Goal: Transaction & Acquisition: Purchase product/service

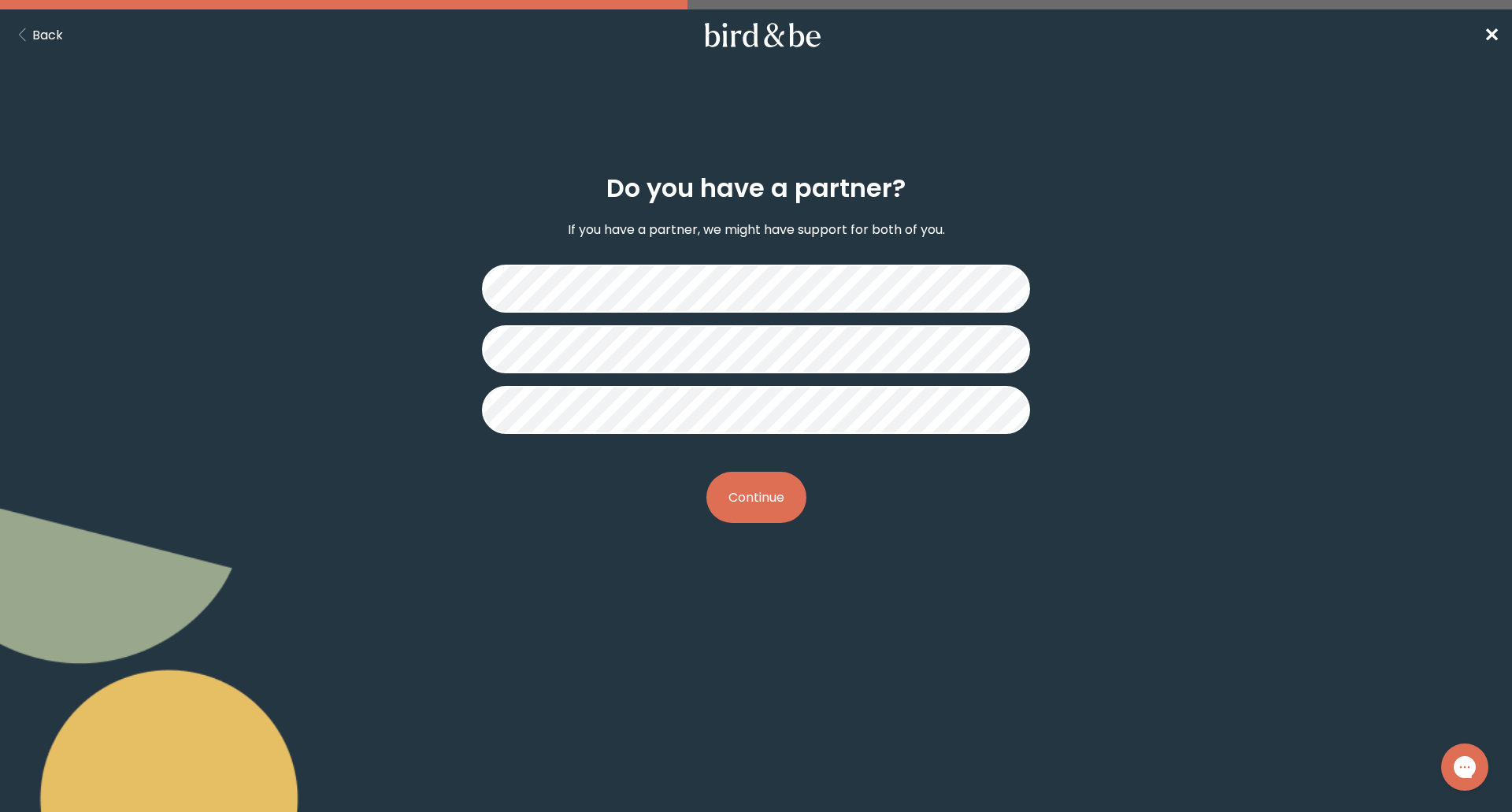
click at [787, 486] on button "Continue" at bounding box center [757, 497] width 100 height 51
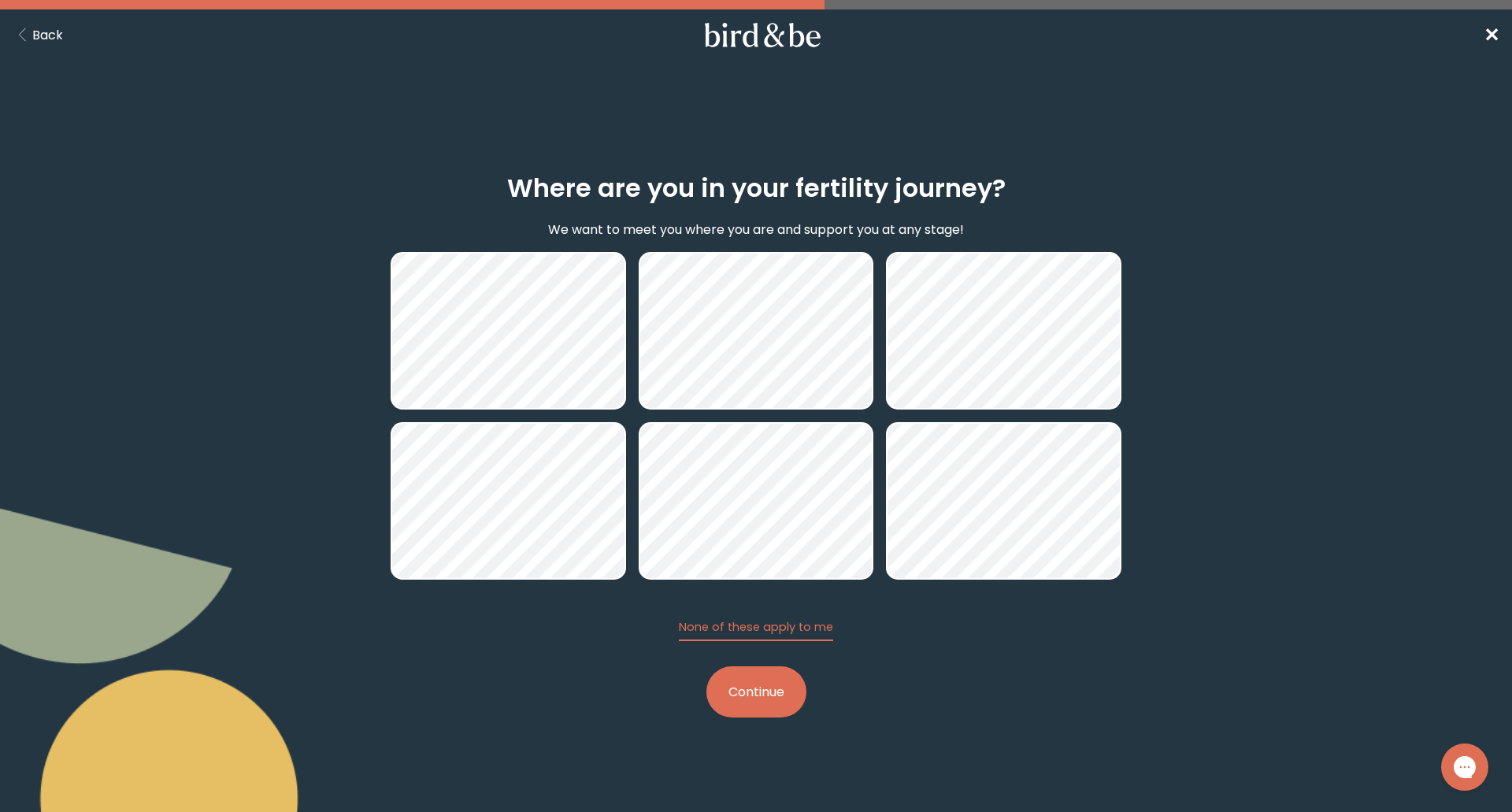
click at [779, 700] on button "Continue" at bounding box center [757, 691] width 100 height 51
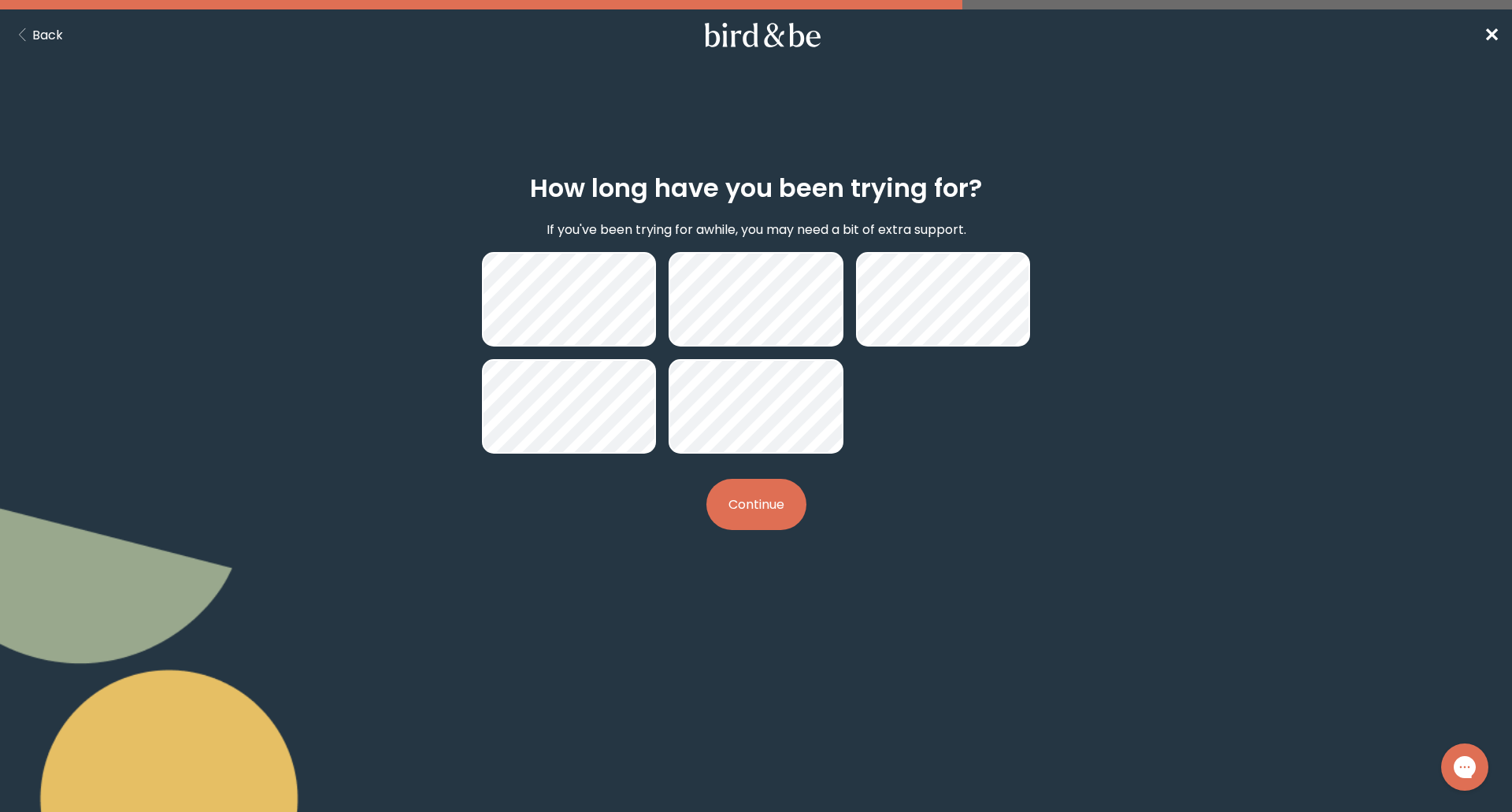
click at [778, 501] on button "Continue" at bounding box center [757, 504] width 100 height 51
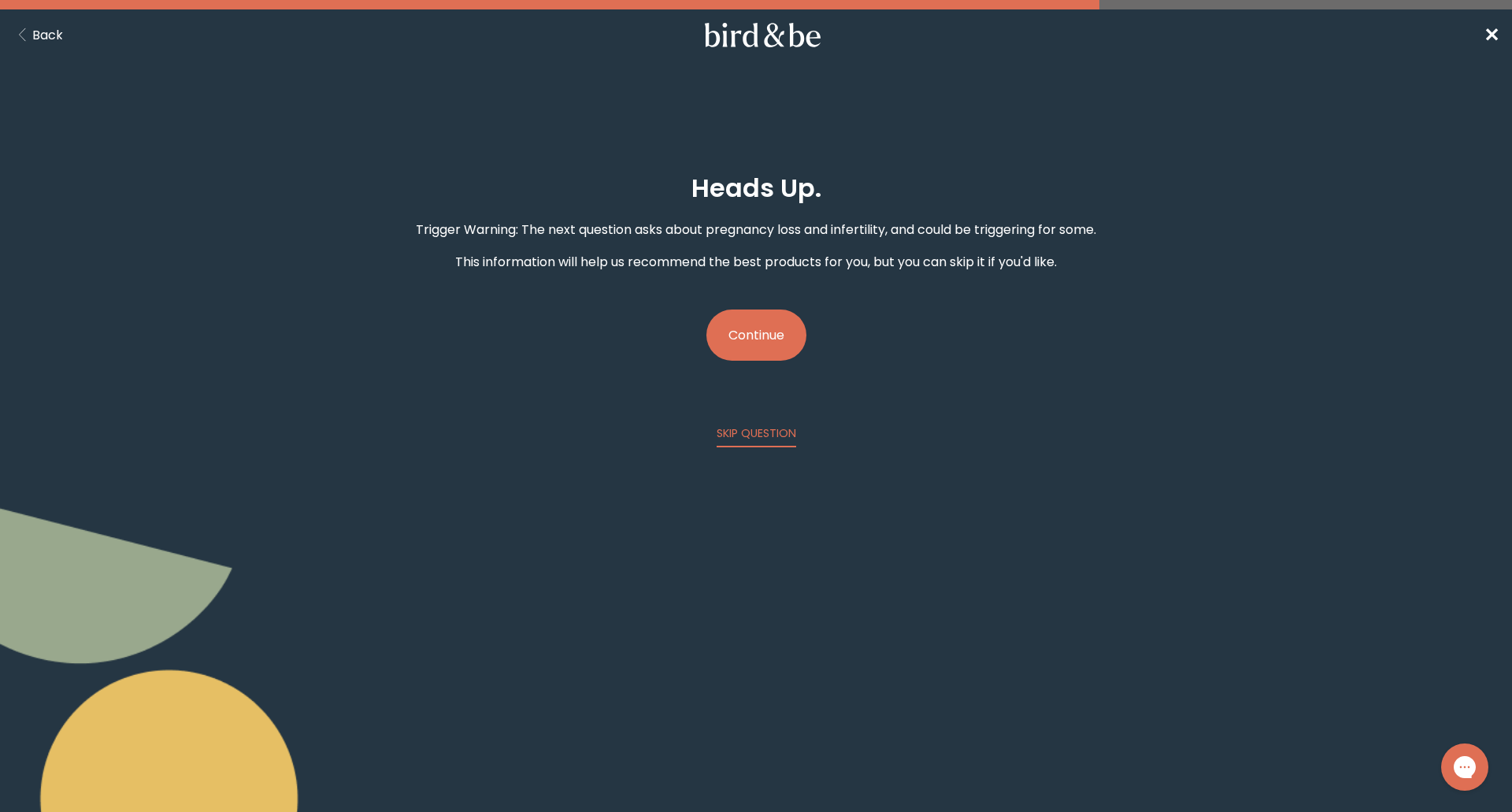
click at [773, 325] on button "Continue" at bounding box center [757, 335] width 100 height 51
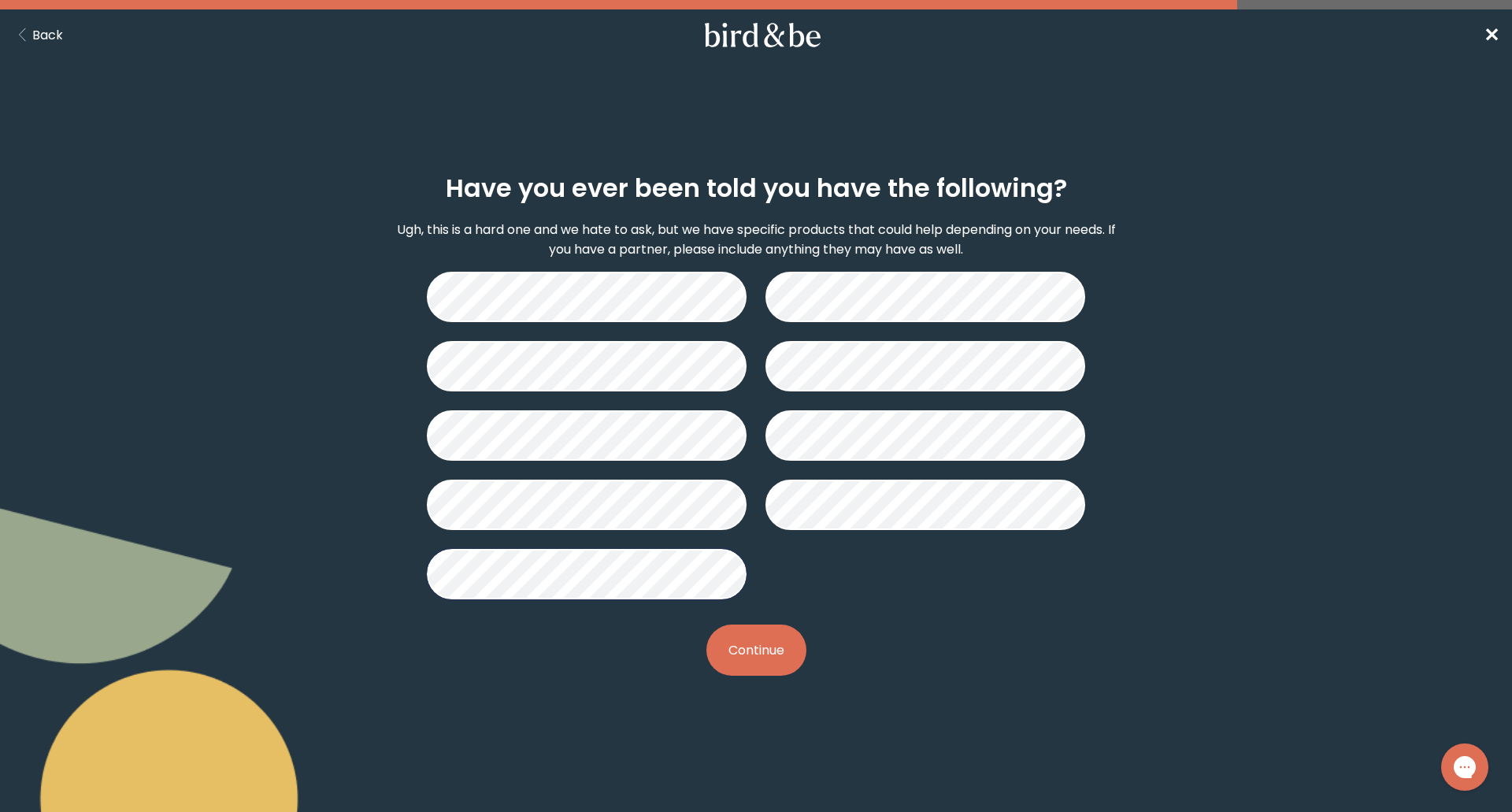
click at [750, 649] on button "Continue" at bounding box center [757, 649] width 100 height 51
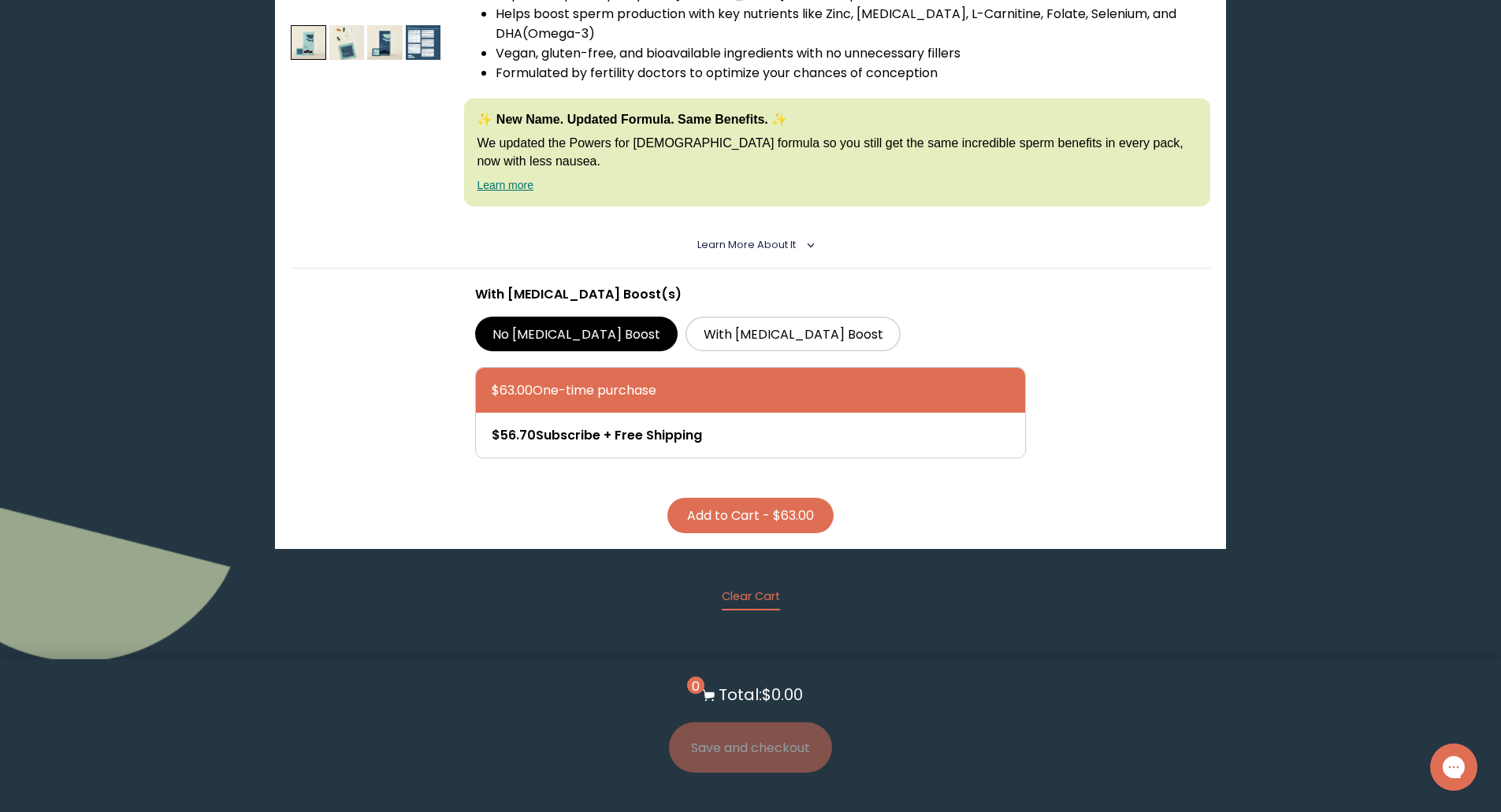
scroll to position [394, 0]
click at [799, 527] on button "Add to Cart - $63.00" at bounding box center [751, 515] width 167 height 36
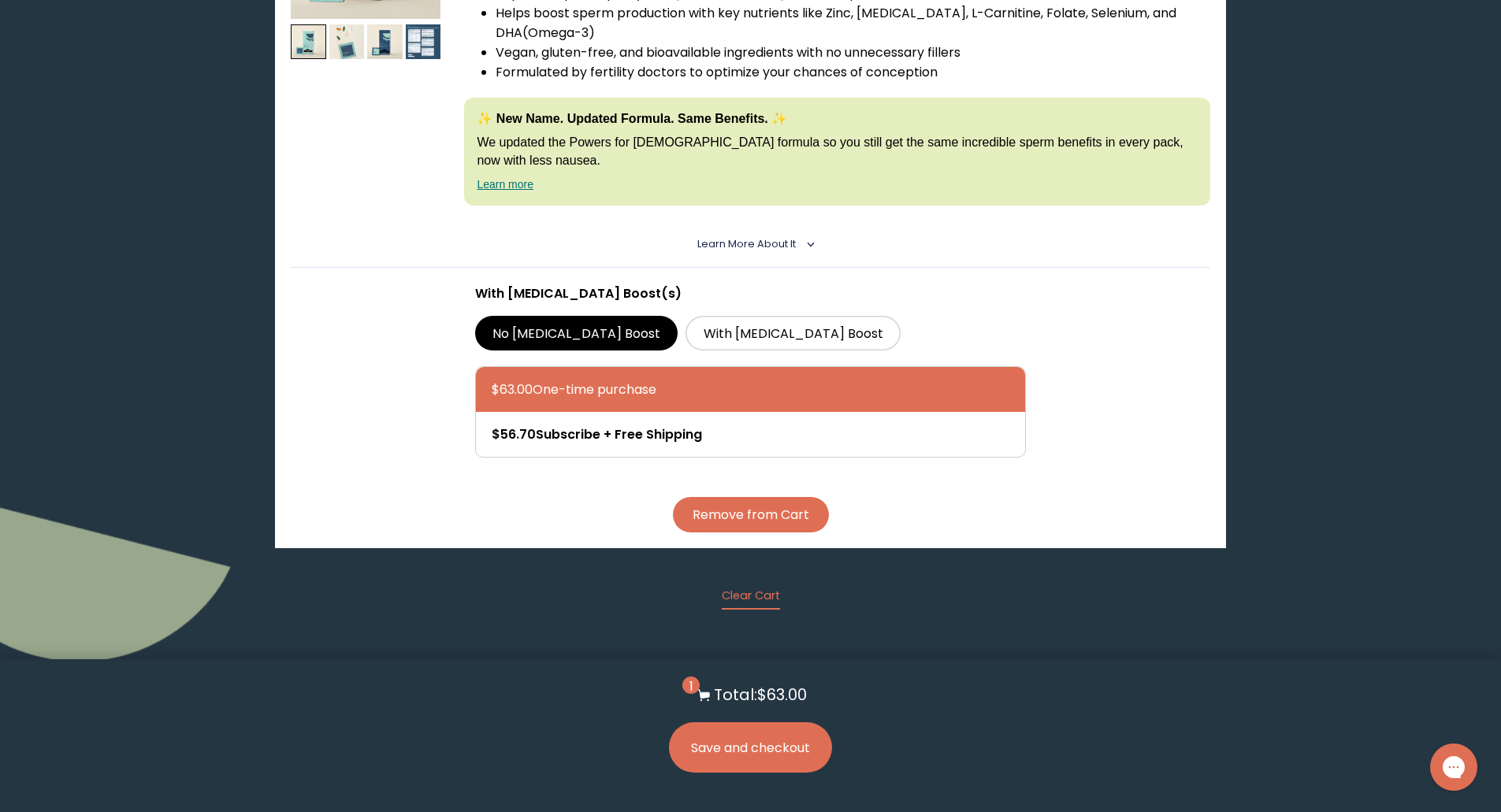
click at [1108, 608] on form "Hooray! We have your supplements ready. We've matched you with these products b…" at bounding box center [750, 144] width 976 height 956
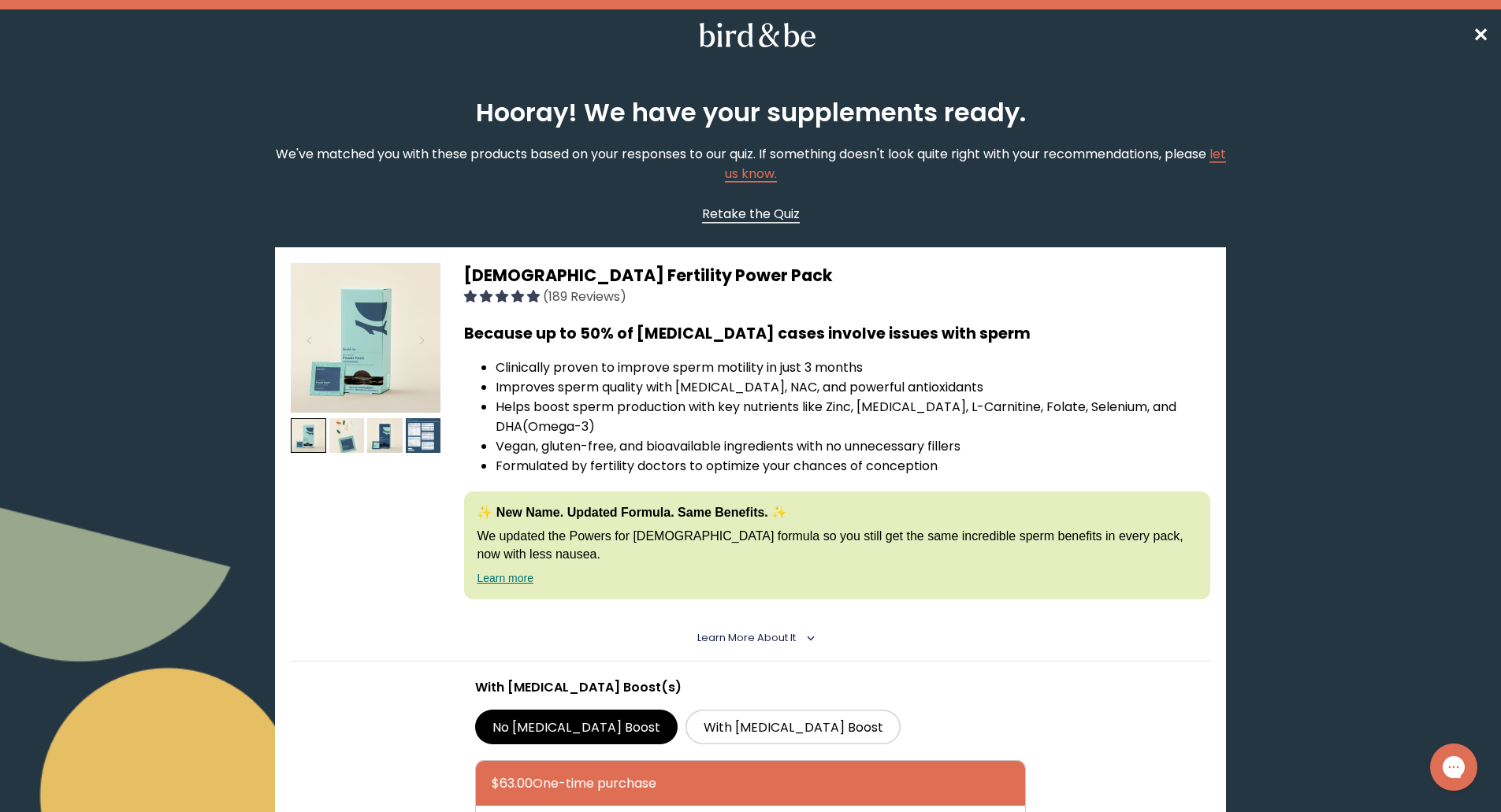
click at [788, 212] on span "Retake the Quiz" at bounding box center [751, 214] width 98 height 18
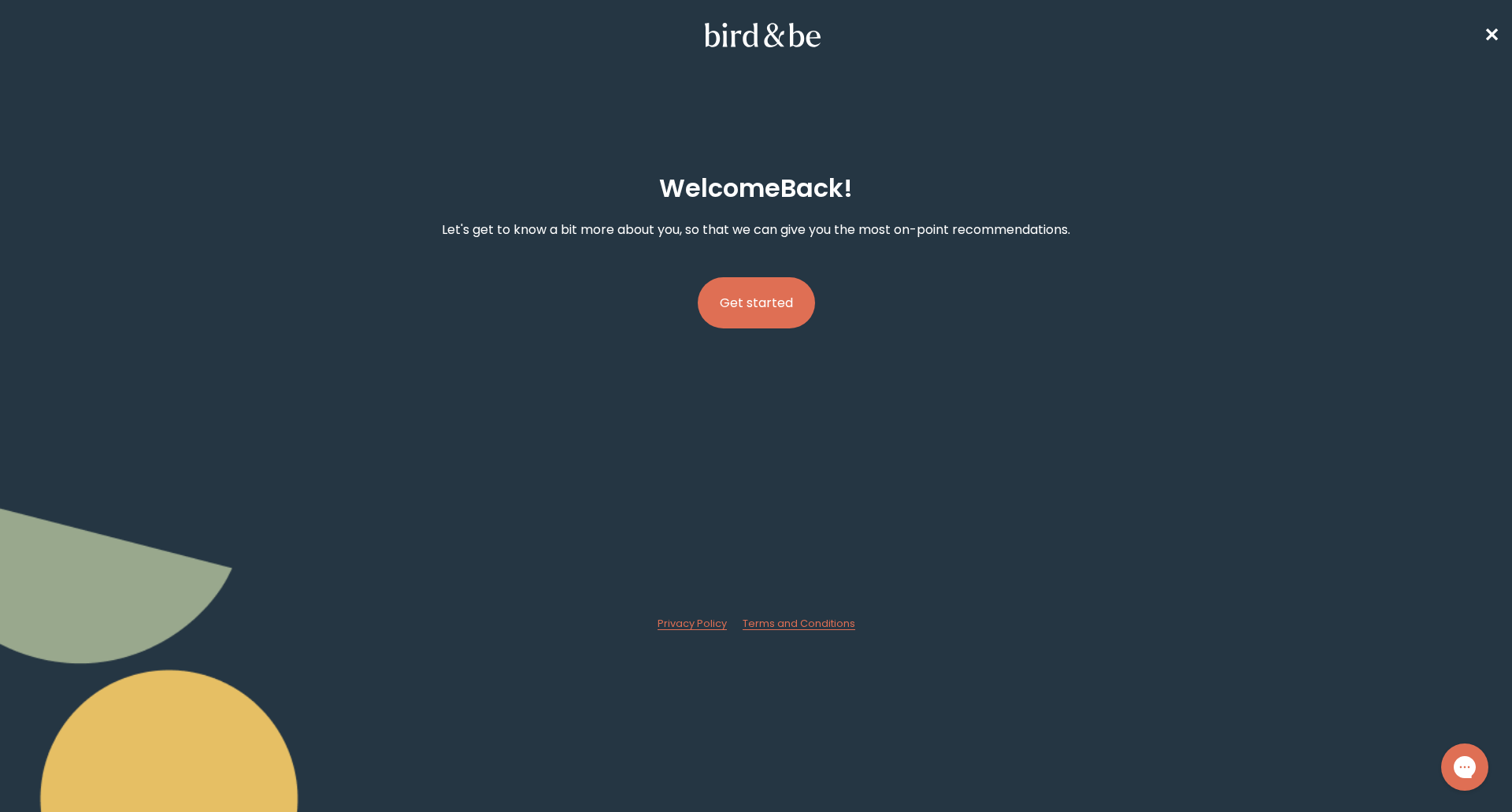
click at [777, 309] on button "Get started" at bounding box center [756, 302] width 117 height 51
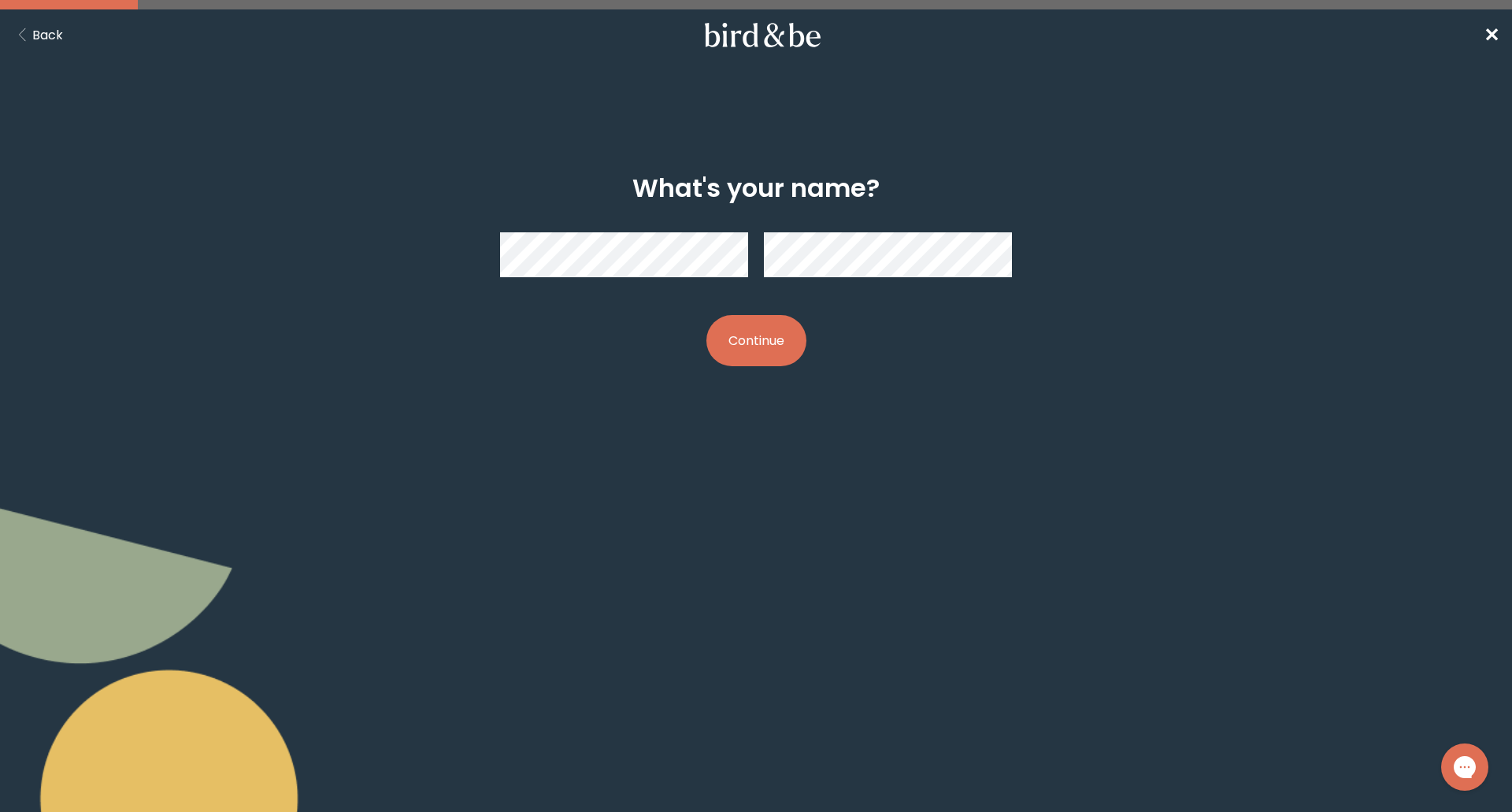
click at [783, 334] on button "Continue" at bounding box center [757, 340] width 100 height 51
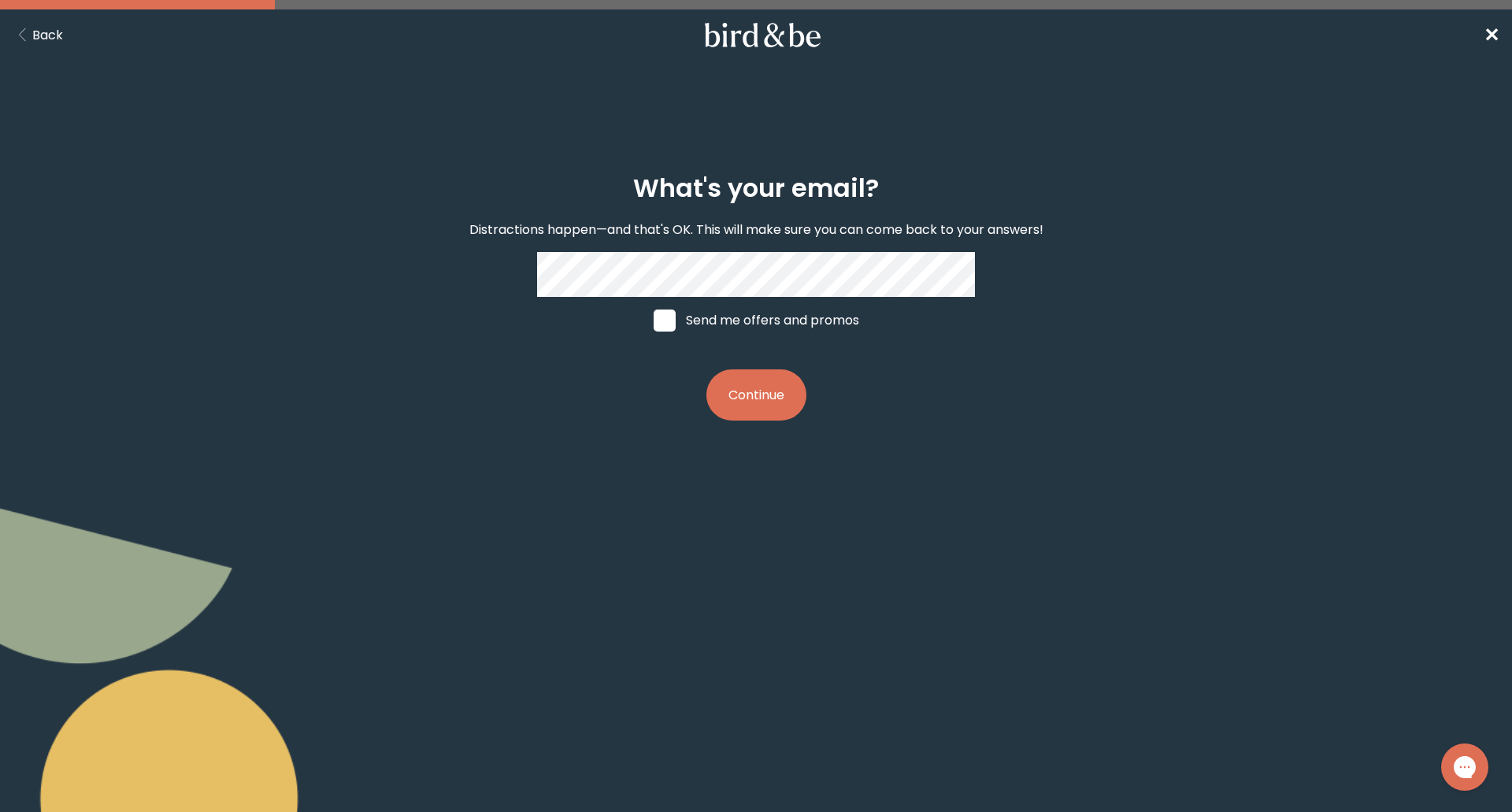
click at [751, 316] on label "Send me offers and promos" at bounding box center [756, 320] width 235 height 47
click at [653, 319] on input "Send me offers and promos" at bounding box center [653, 319] width 1 height 1
checkbox input "true"
click at [775, 395] on button "Continue" at bounding box center [757, 395] width 100 height 51
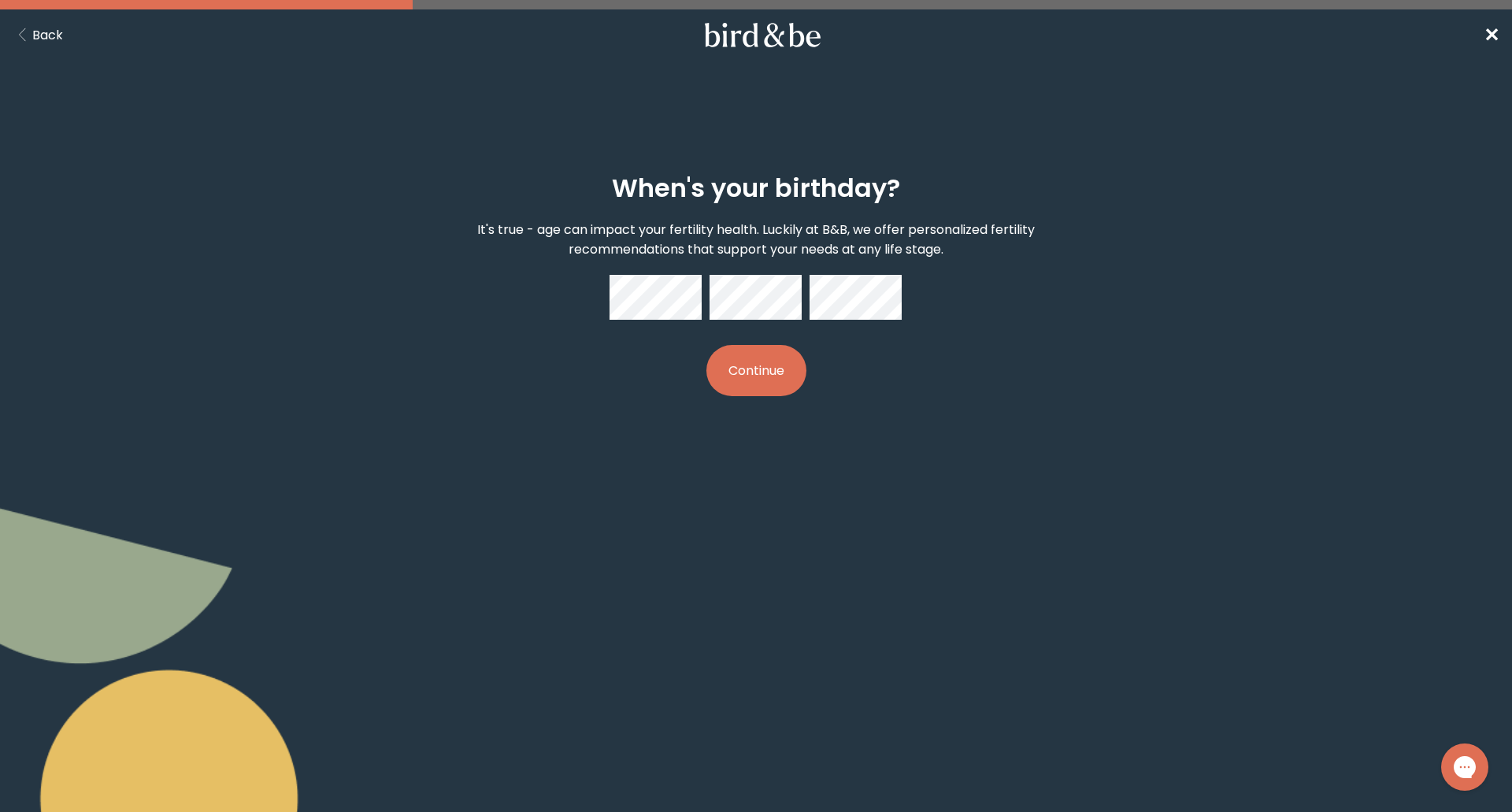
click at [783, 366] on button "Continue" at bounding box center [757, 370] width 100 height 51
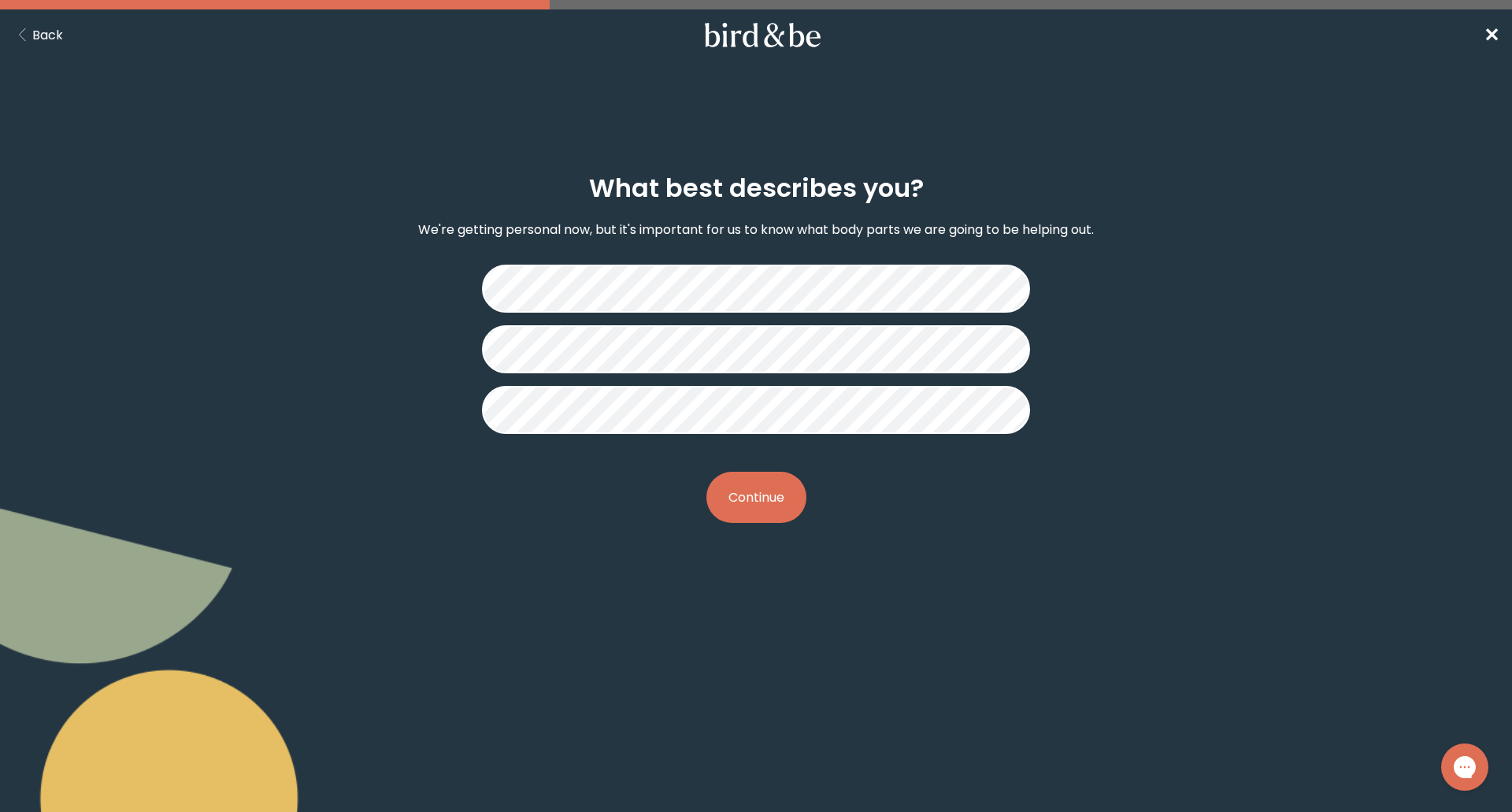
click at [774, 488] on button "Continue" at bounding box center [757, 497] width 100 height 51
click at [771, 485] on button "Continue" at bounding box center [757, 497] width 100 height 51
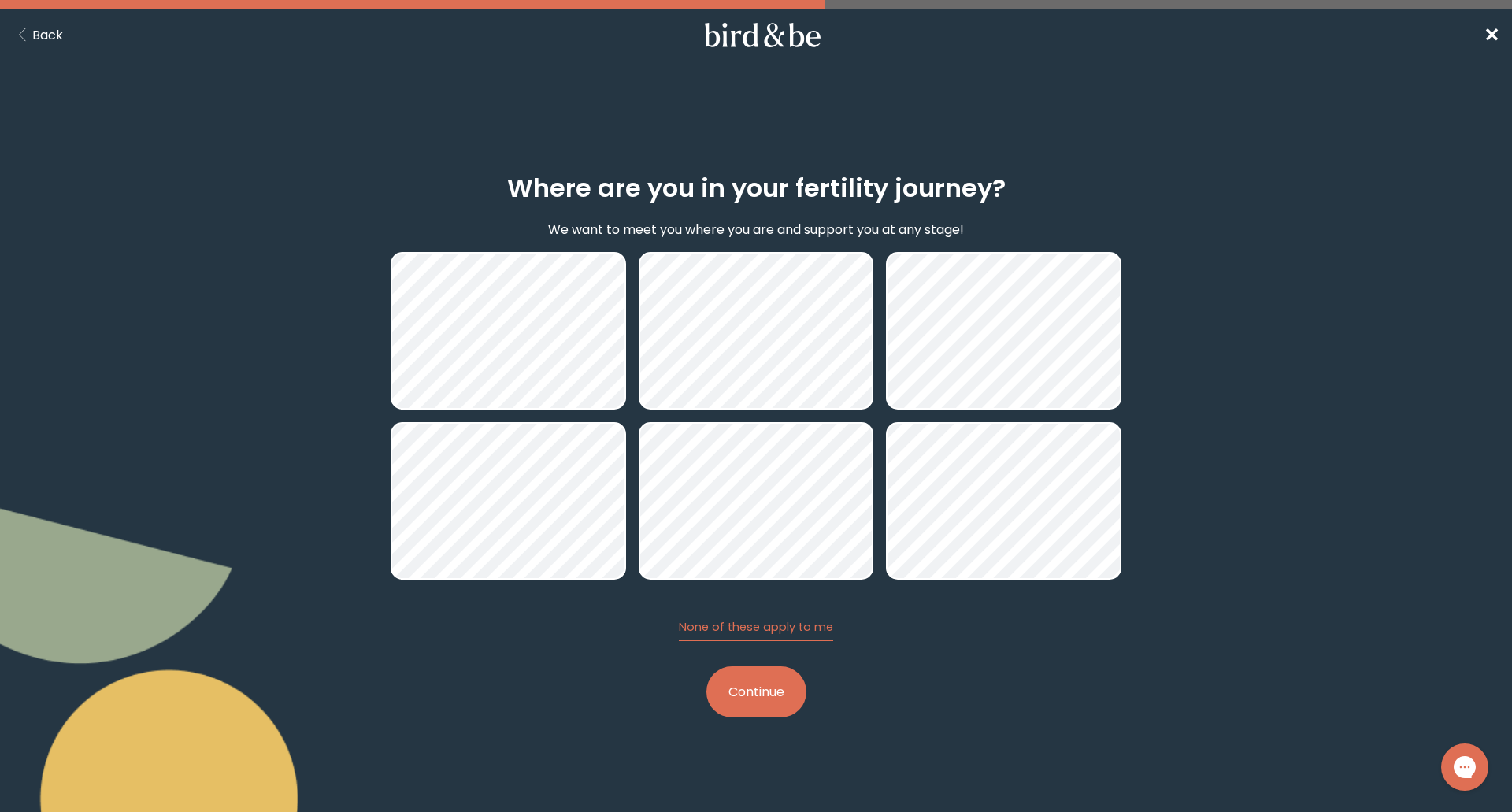
click at [772, 681] on button "Continue" at bounding box center [757, 691] width 100 height 51
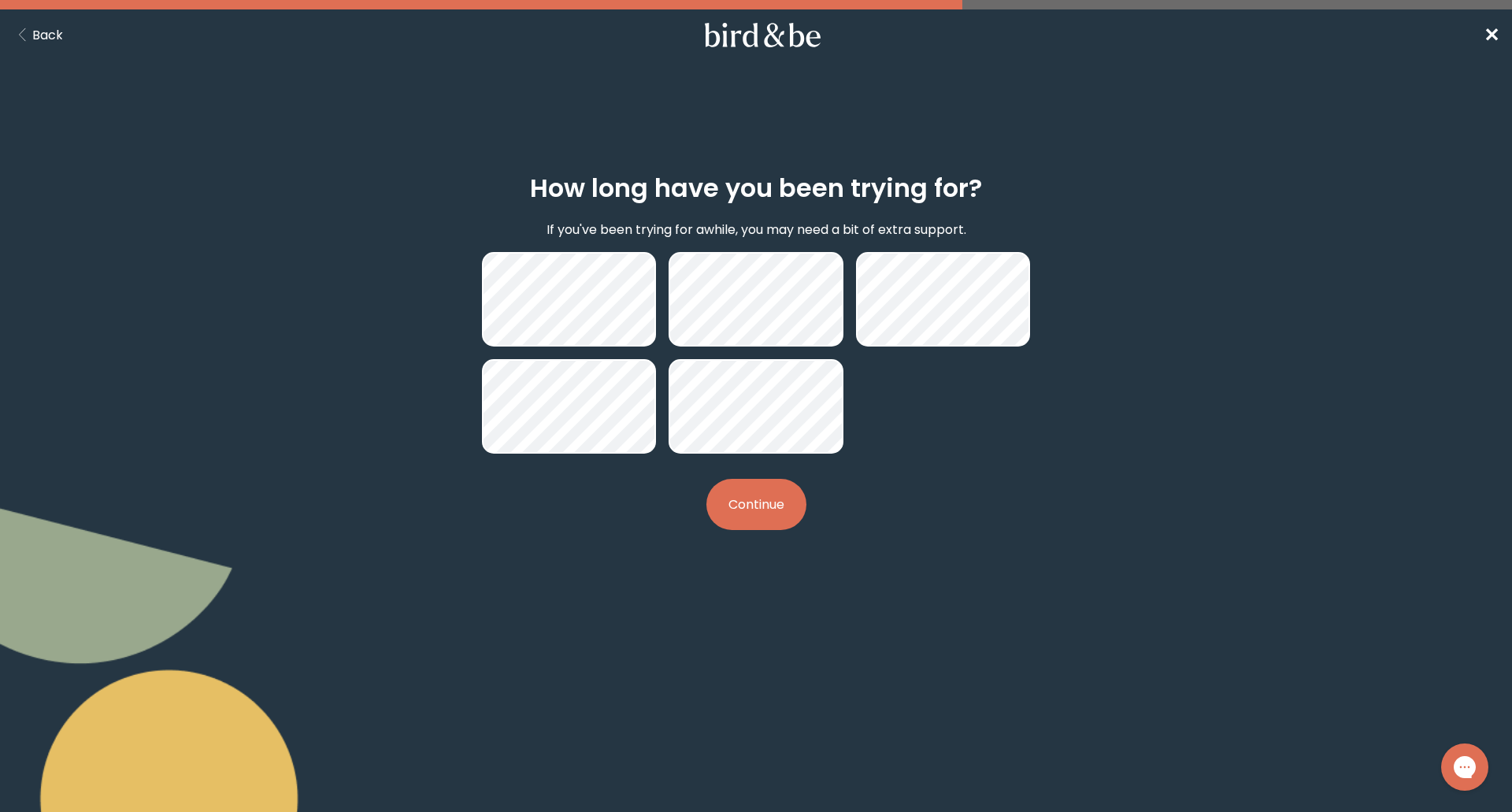
click at [773, 505] on button "Continue" at bounding box center [757, 504] width 100 height 51
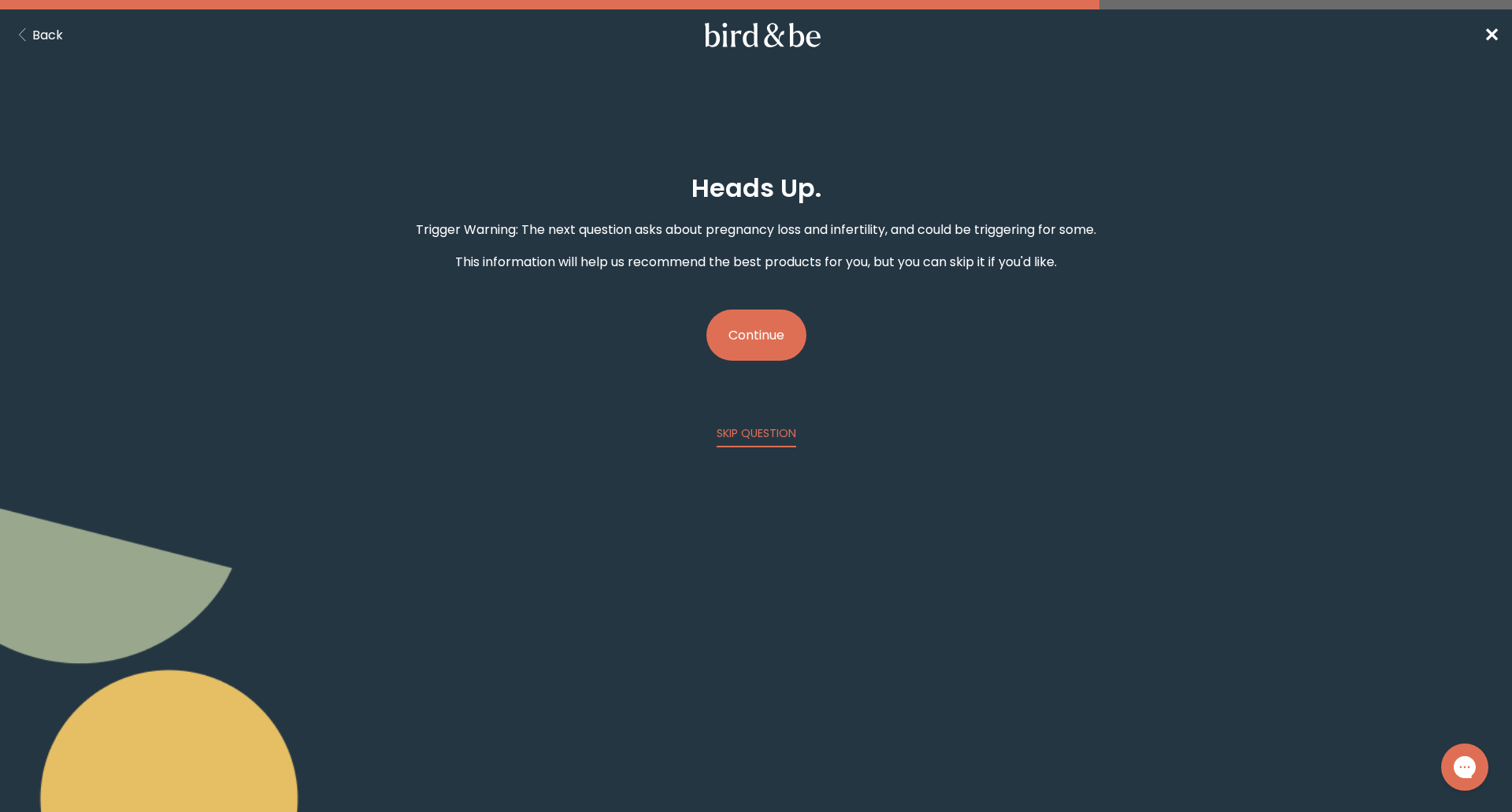
click at [771, 317] on button "Continue" at bounding box center [757, 335] width 100 height 51
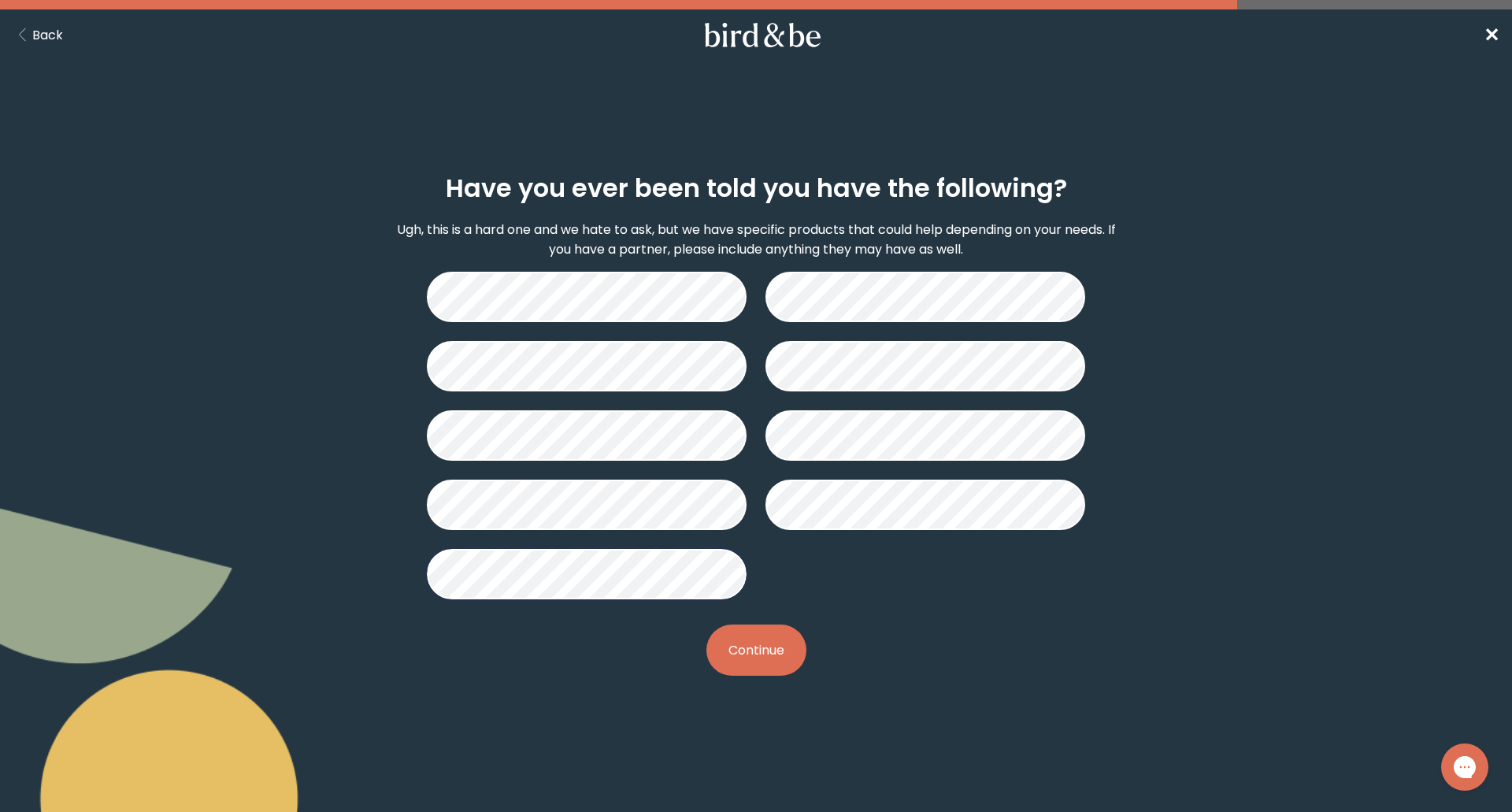
click at [758, 649] on button "Continue" at bounding box center [757, 649] width 100 height 51
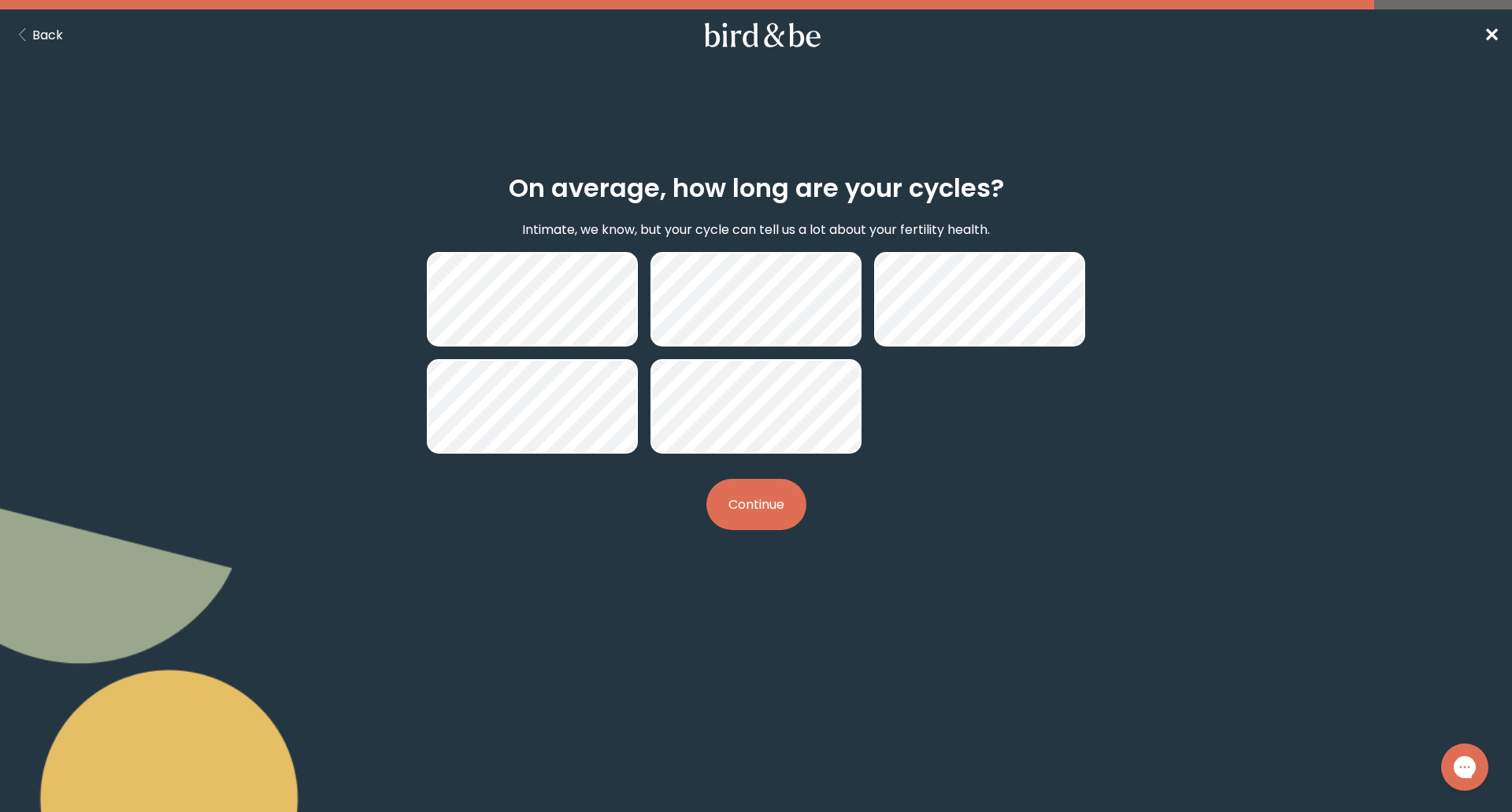
click at [773, 494] on button "Continue" at bounding box center [757, 504] width 100 height 51
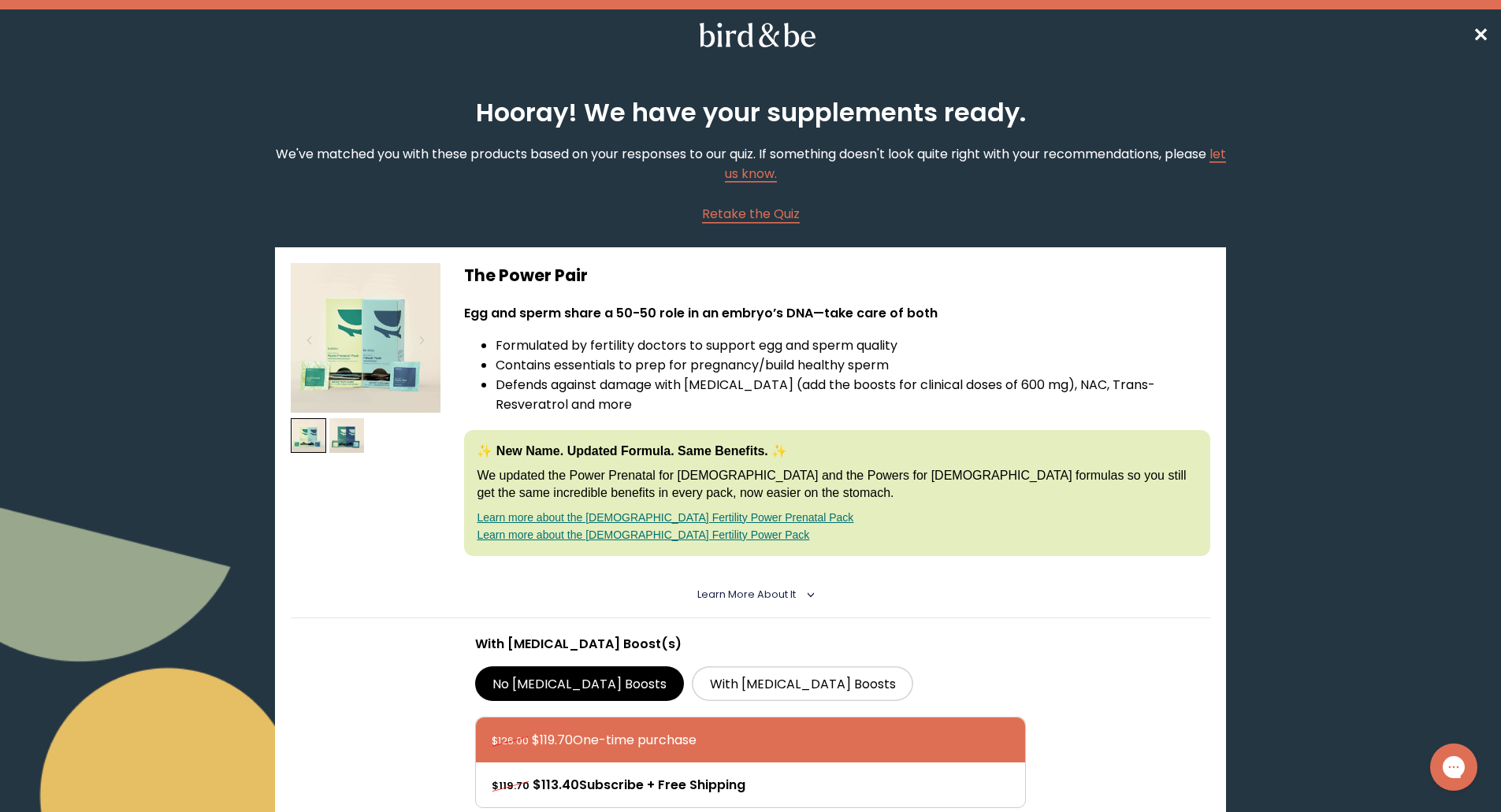
click at [403, 345] on img at bounding box center [365, 337] width 150 height 150
click at [420, 339] on div at bounding box center [422, 340] width 21 height 35
click at [419, 345] on div at bounding box center [422, 340] width 21 height 35
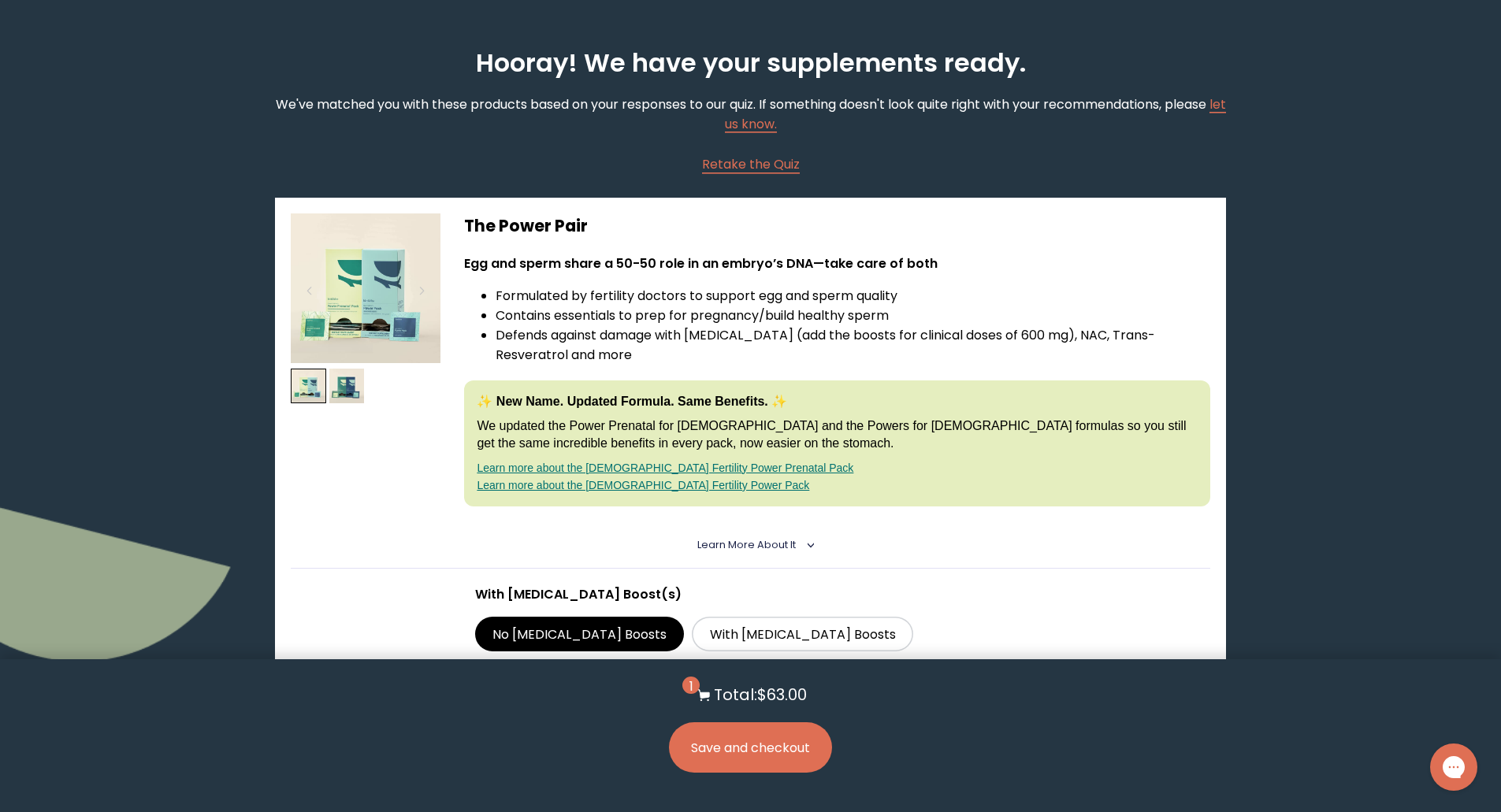
scroll to position [236, 0]
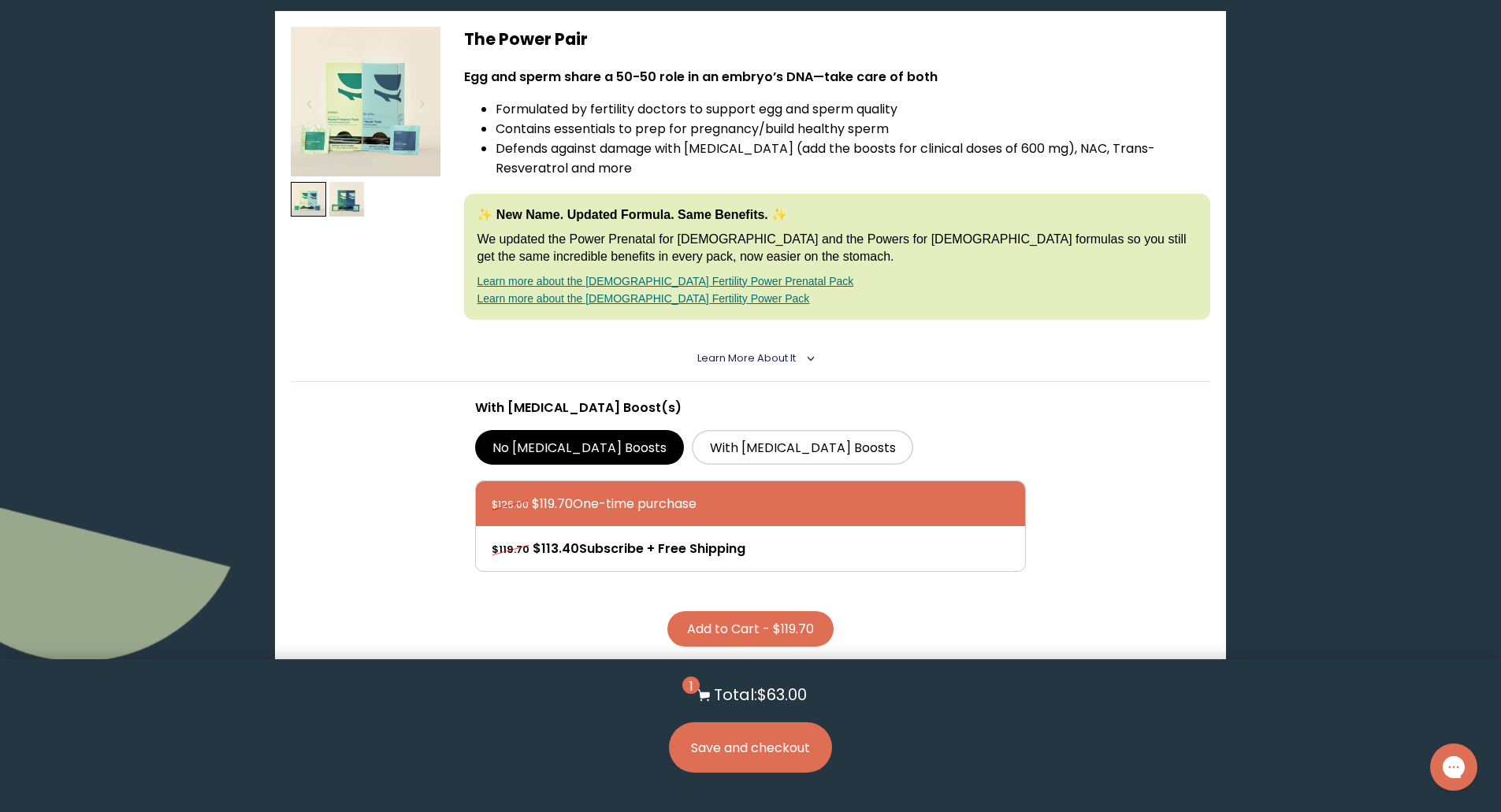
click at [818, 630] on button "Add to Cart - $119.70" at bounding box center [751, 629] width 167 height 36
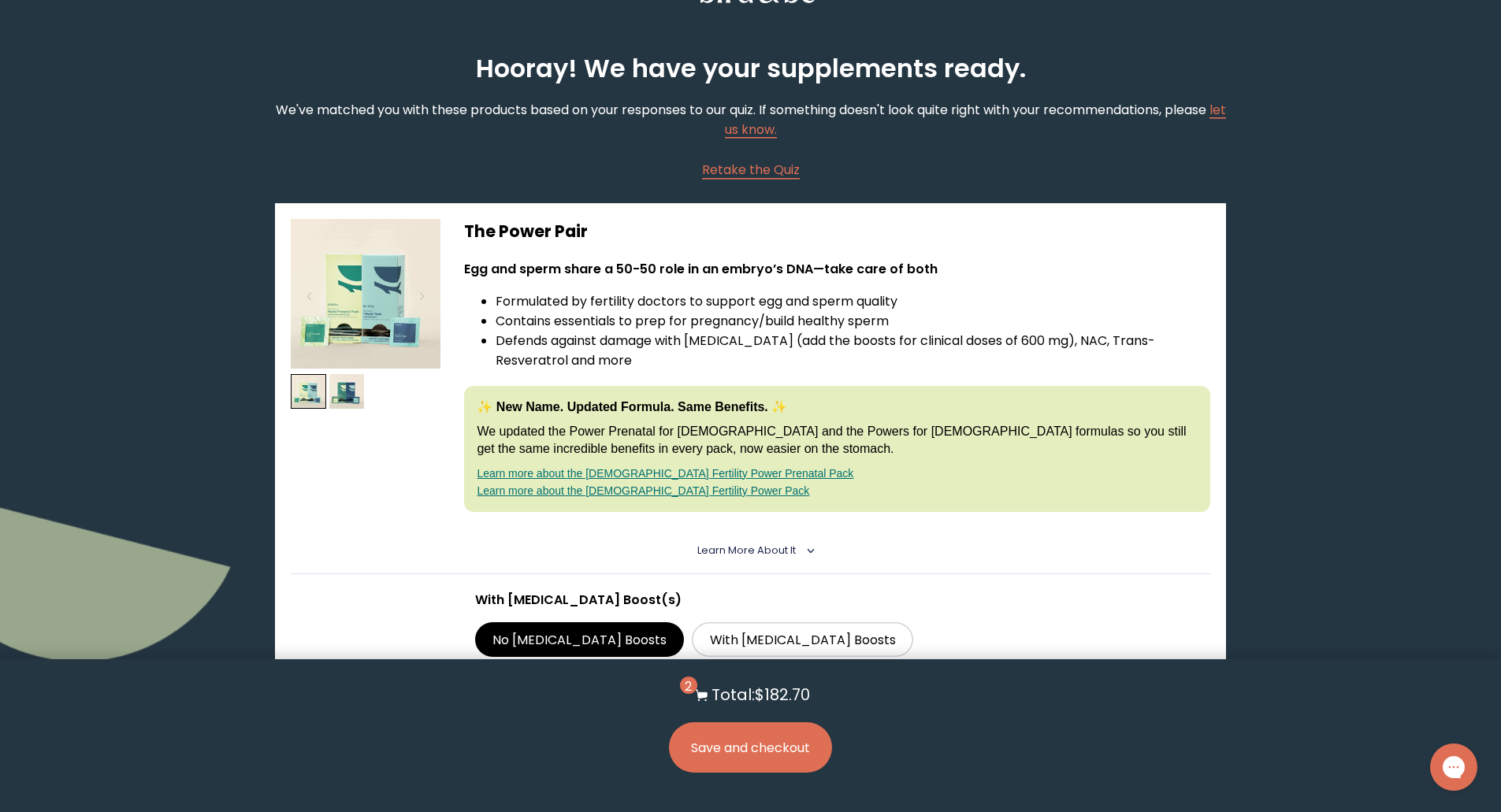
scroll to position [0, 0]
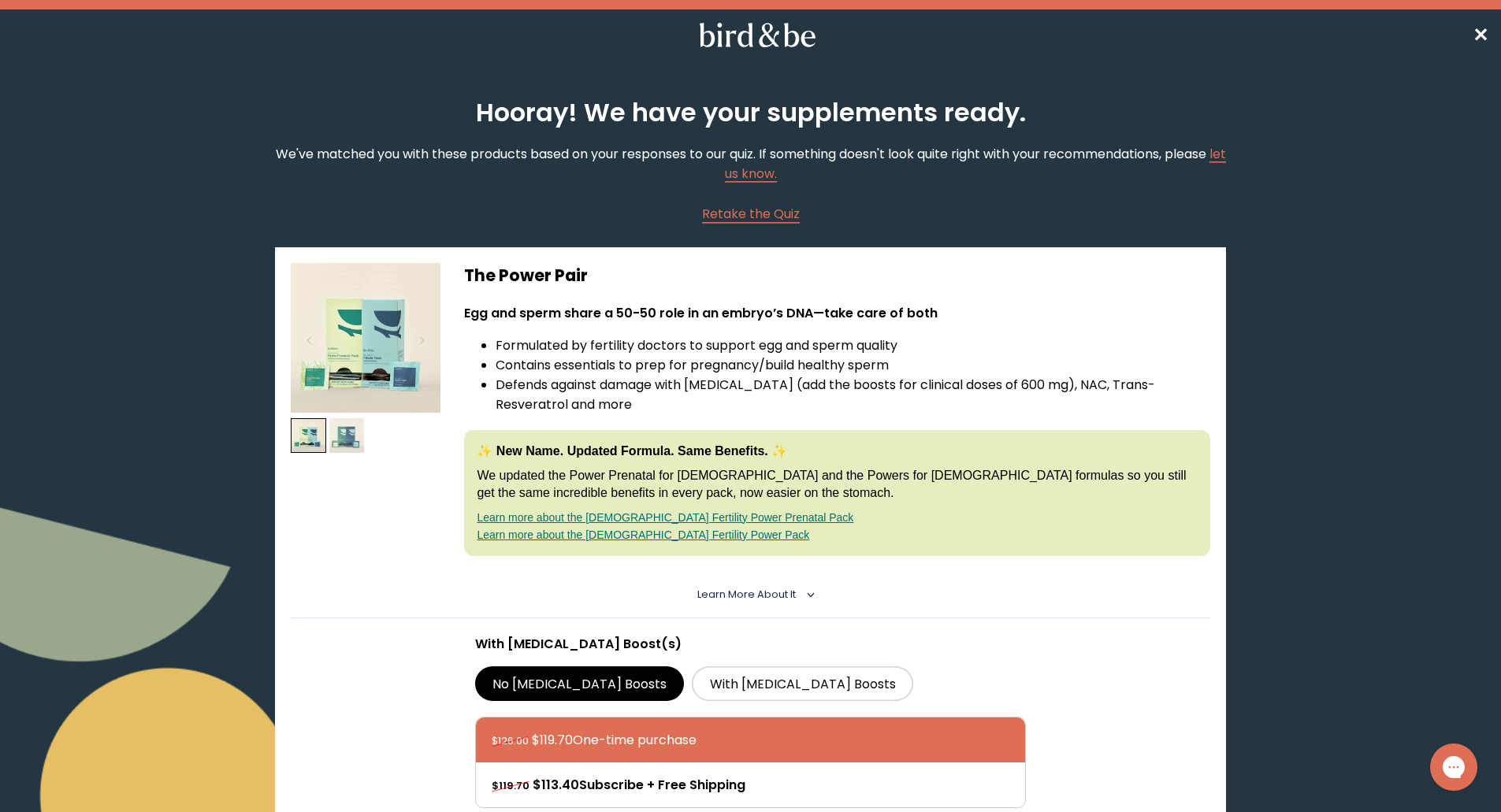
click at [354, 421] on img at bounding box center [347, 436] width 36 height 36
click at [650, 515] on link "Learn more about the [DEMOGRAPHIC_DATA] Fertility Power Prenatal Pack" at bounding box center [665, 518] width 377 height 13
click at [788, 586] on details "Learn More About it < What makes it special 30 daily packs to simplify your rou…" at bounding box center [750, 594] width 919 height 46
click at [791, 592] on span "Learn More About it" at bounding box center [747, 594] width 99 height 14
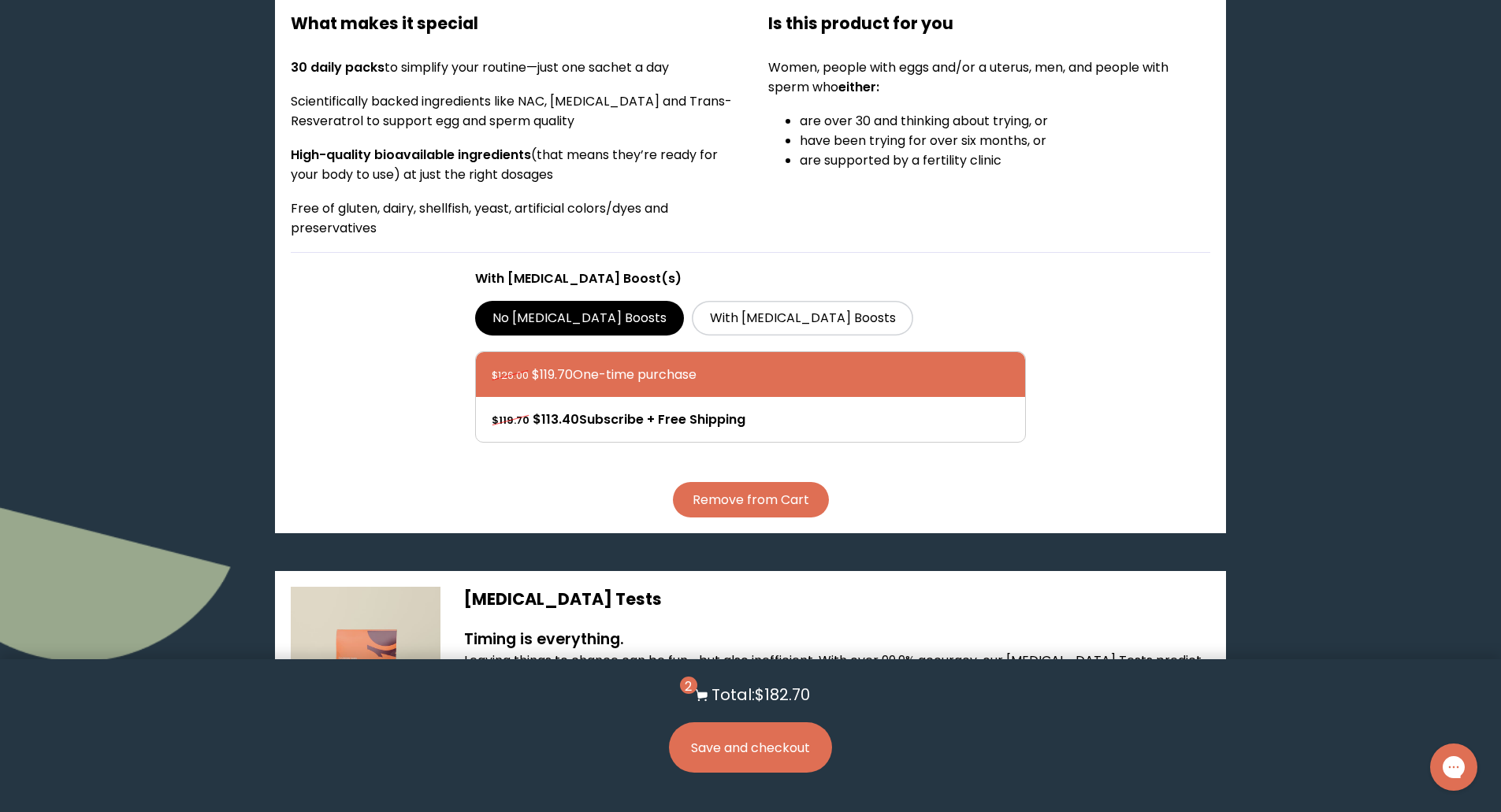
scroll to position [630, 0]
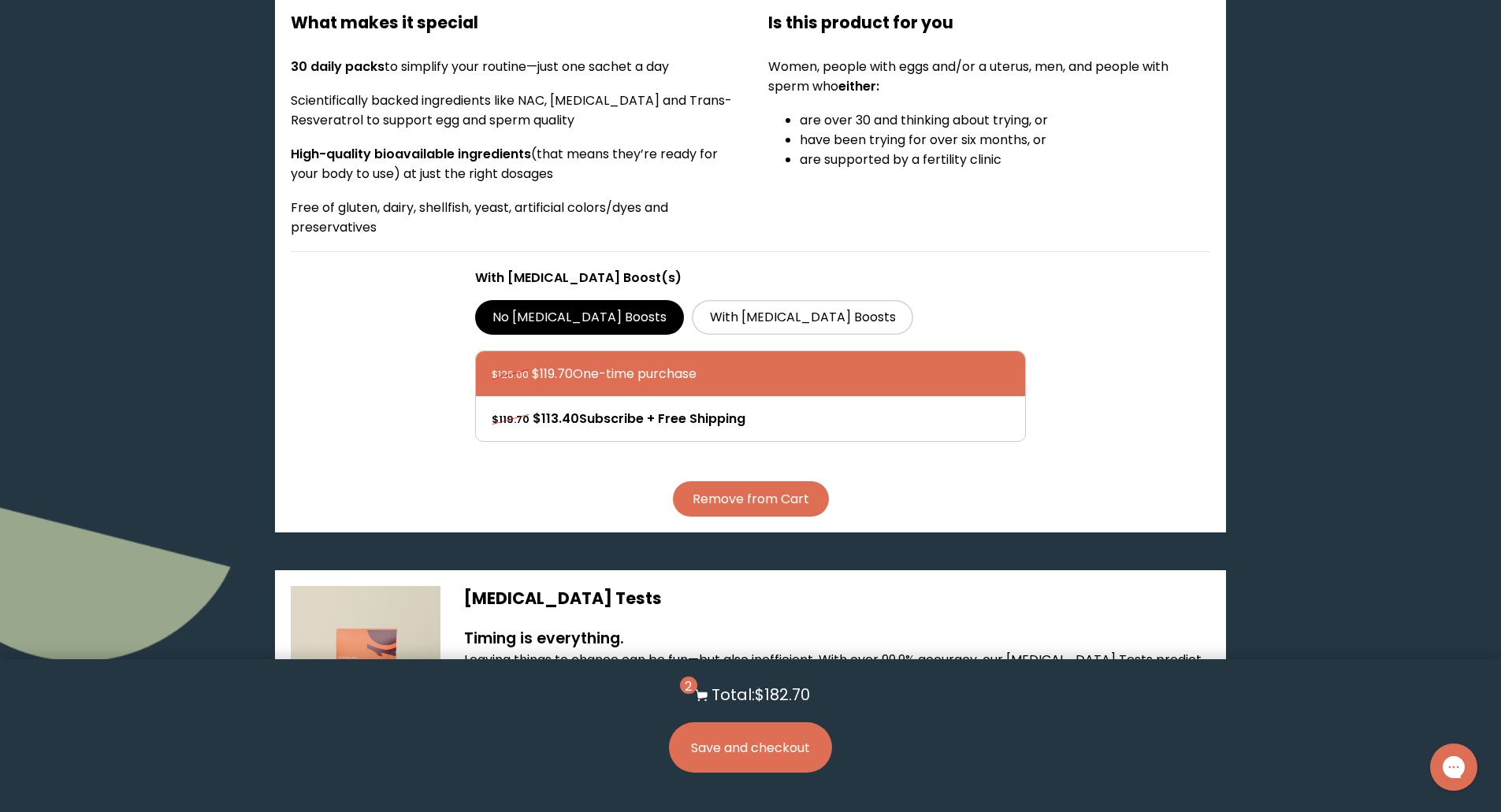
click at [763, 742] on button "Save and checkout" at bounding box center [751, 747] width 163 height 50
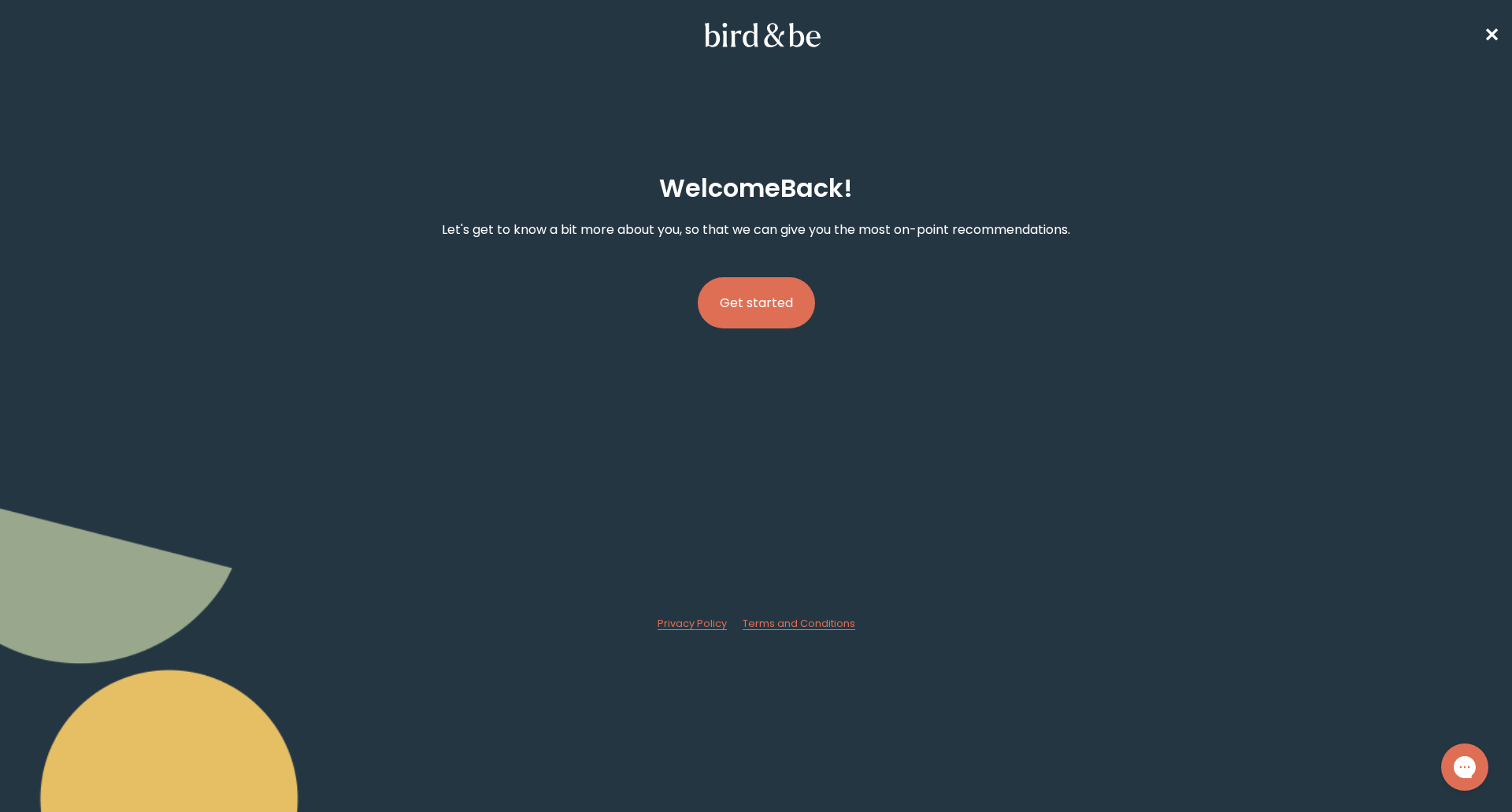
click at [758, 293] on button "Get started" at bounding box center [756, 302] width 117 height 51
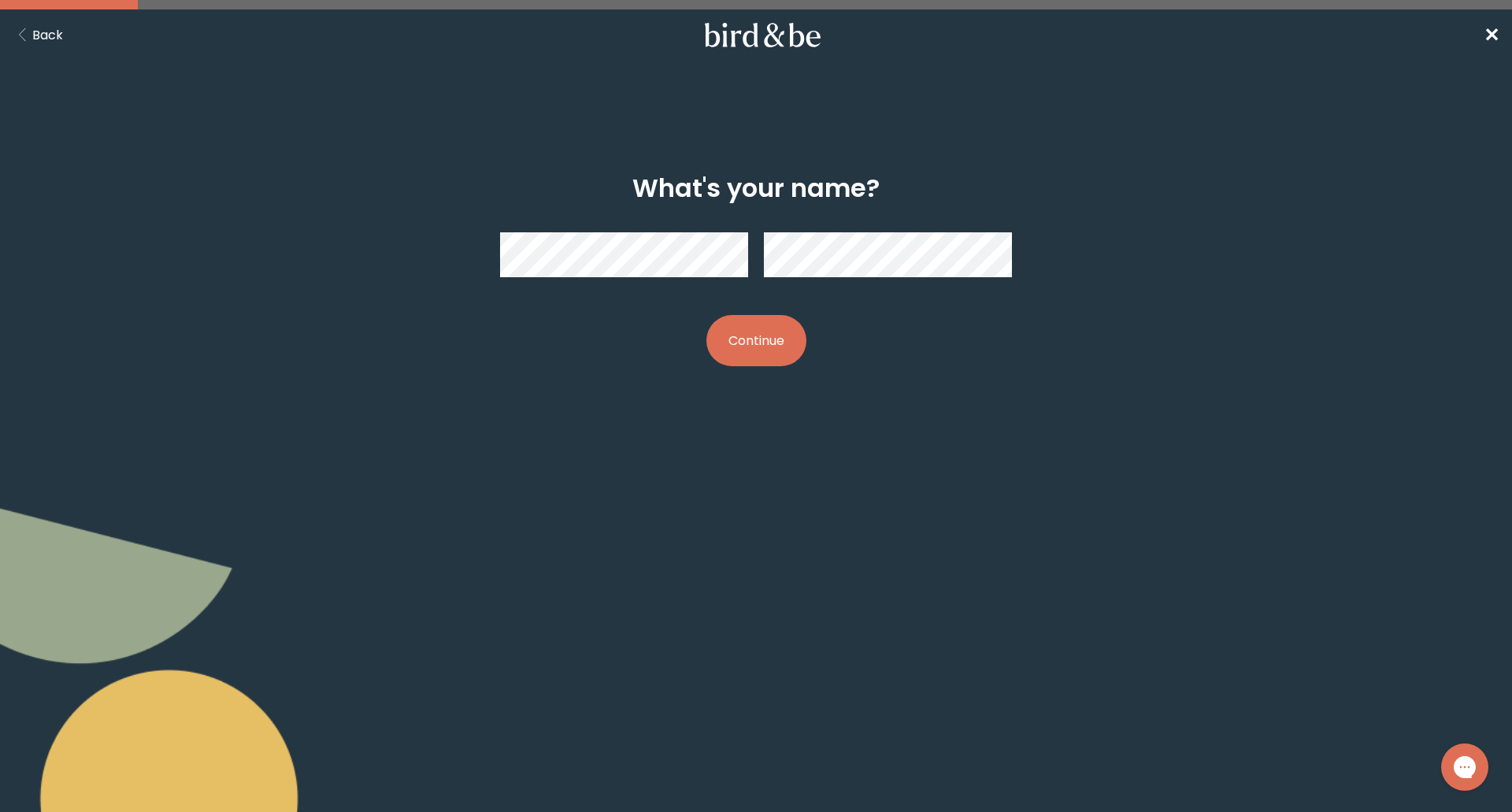
click at [776, 342] on button "Continue" at bounding box center [757, 340] width 100 height 51
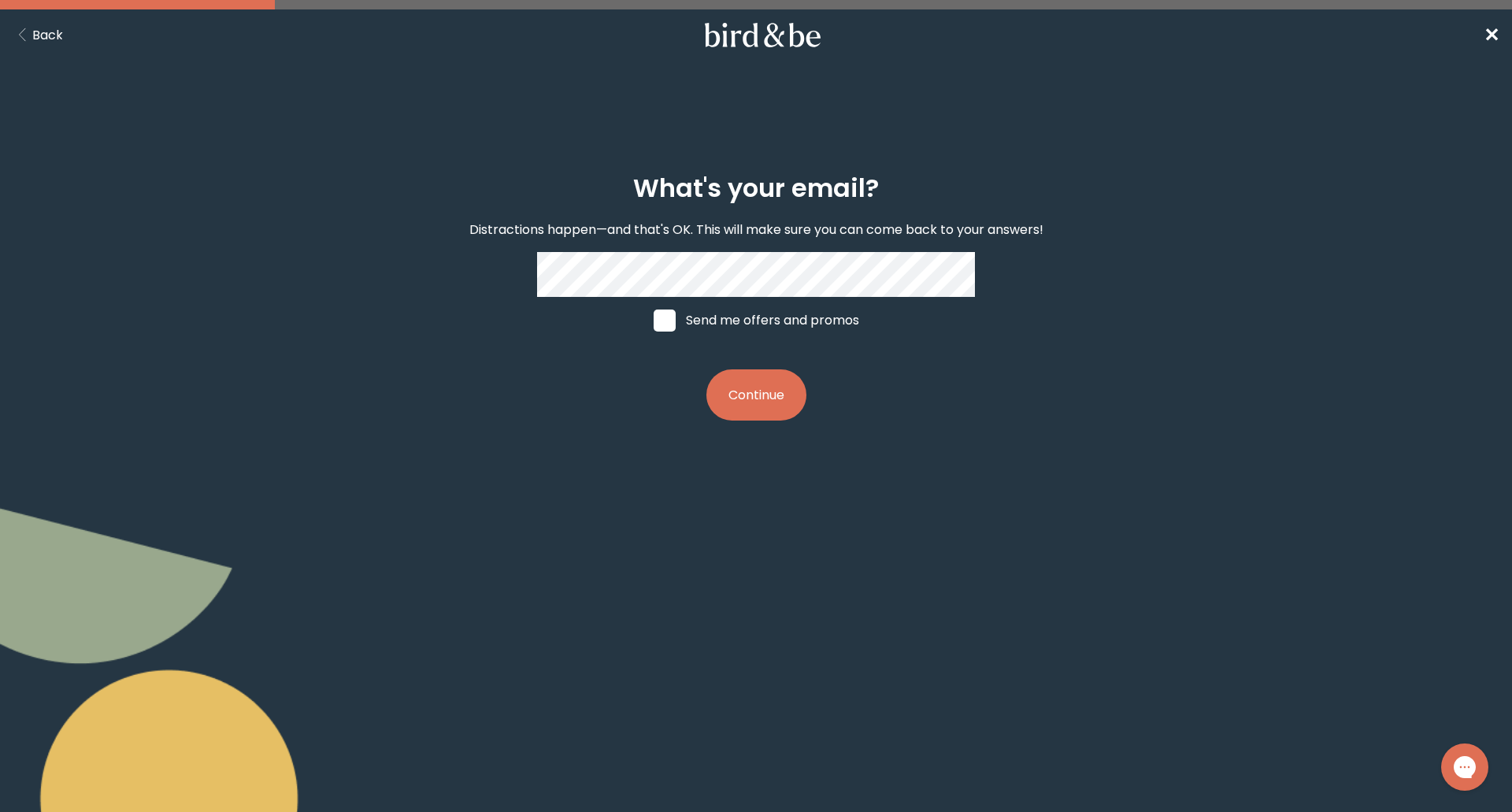
click at [702, 319] on label "Send me offers and promos" at bounding box center [756, 320] width 235 height 47
click at [653, 319] on input "Send me offers and promos" at bounding box center [653, 319] width 1 height 1
checkbox input "true"
click at [775, 410] on button "Continue" at bounding box center [757, 395] width 100 height 51
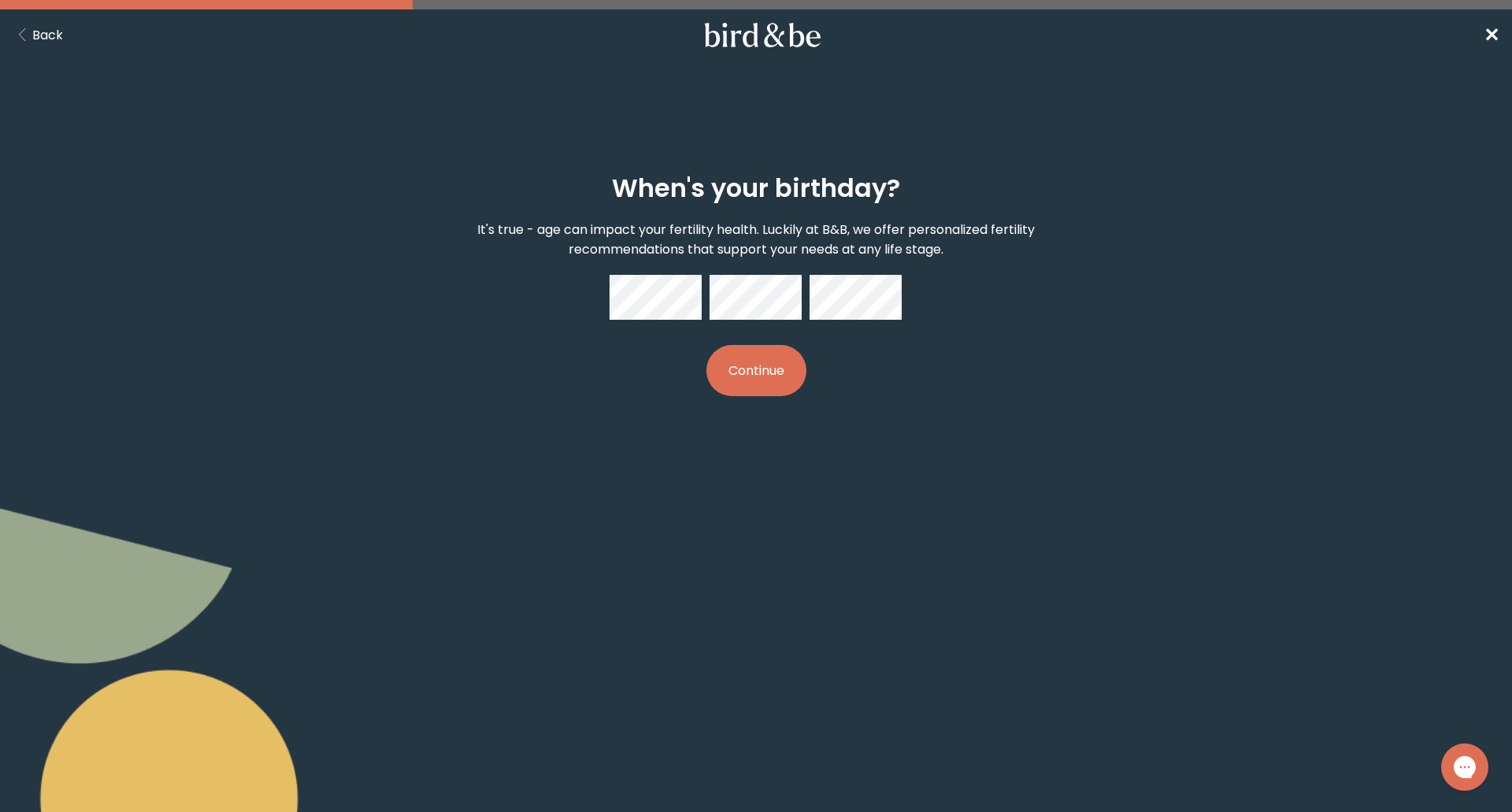
click at [780, 366] on button "Continue" at bounding box center [757, 370] width 100 height 51
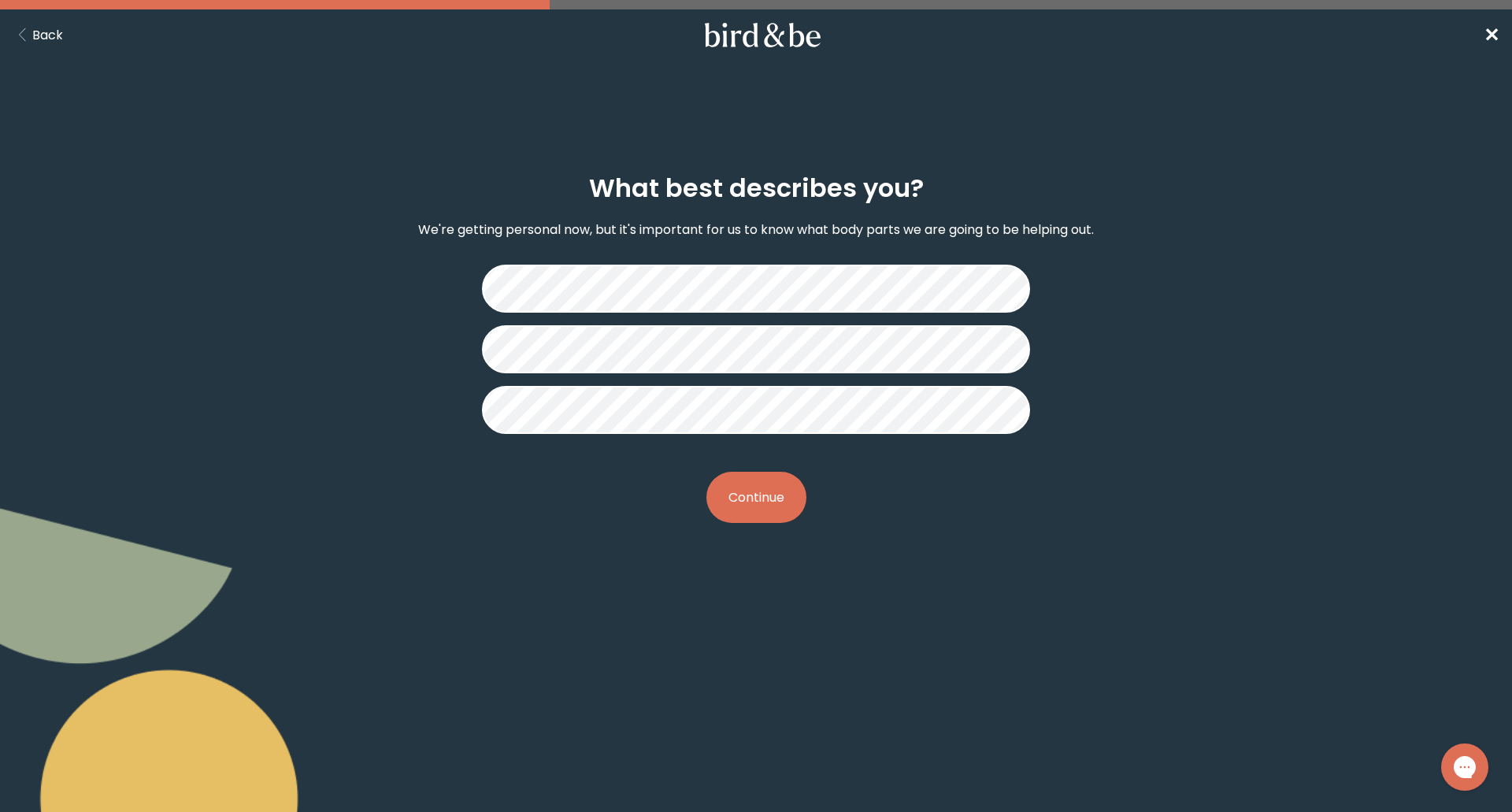
click at [762, 499] on button "Continue" at bounding box center [757, 497] width 100 height 51
click at [781, 489] on button "Continue" at bounding box center [757, 497] width 100 height 51
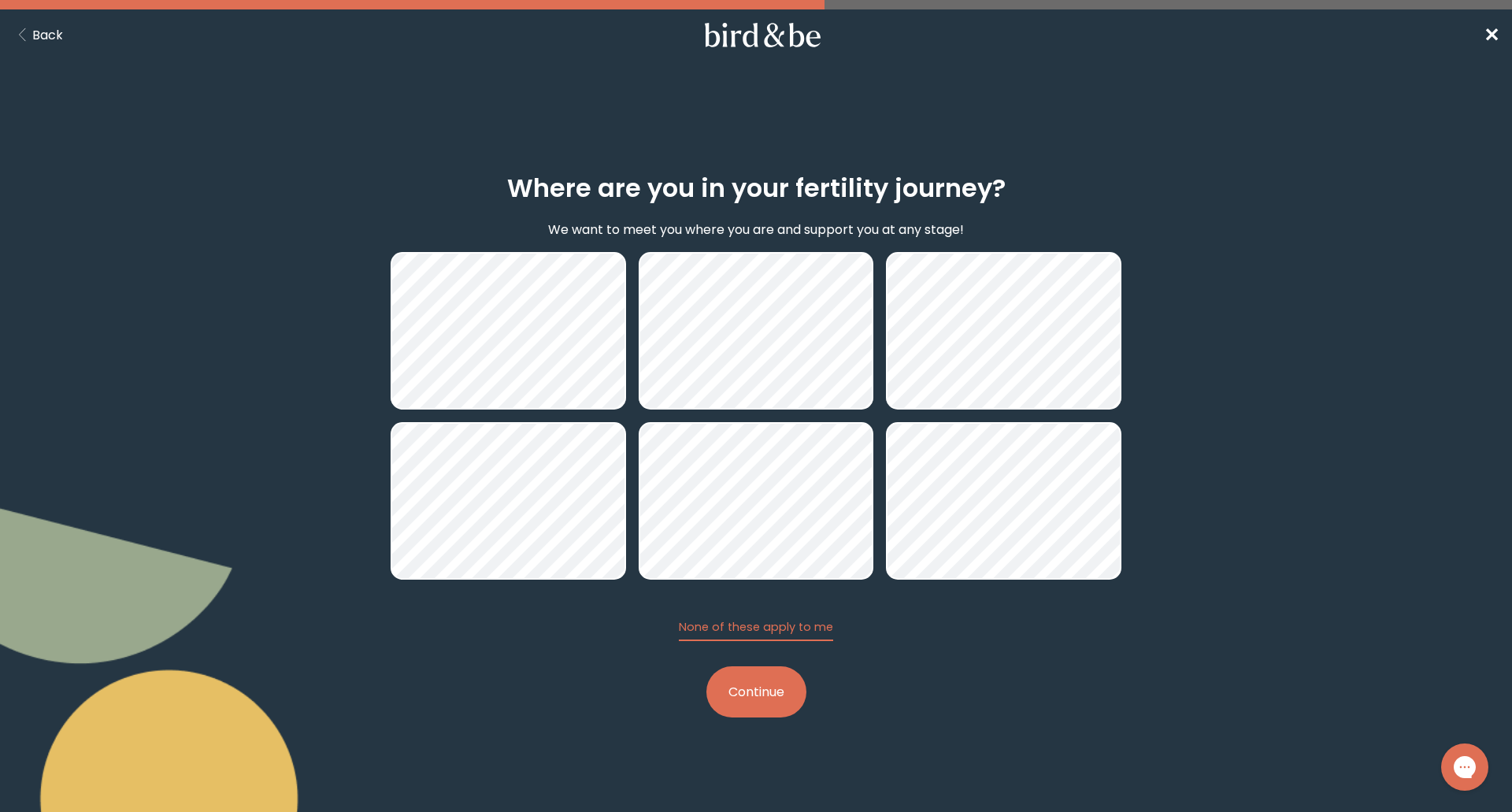
click at [779, 692] on button "Continue" at bounding box center [757, 691] width 100 height 51
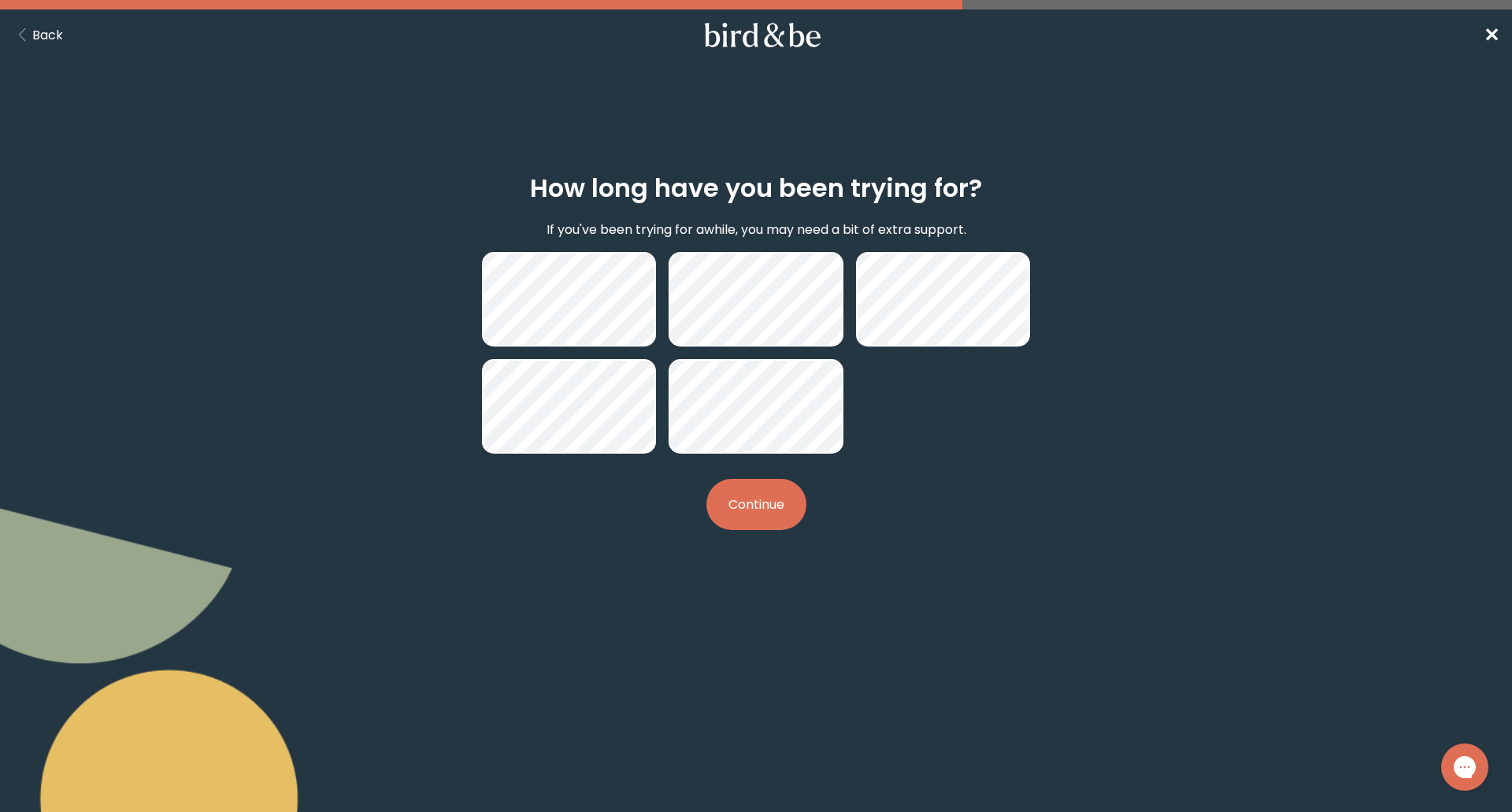
click at [747, 510] on button "Continue" at bounding box center [757, 504] width 100 height 51
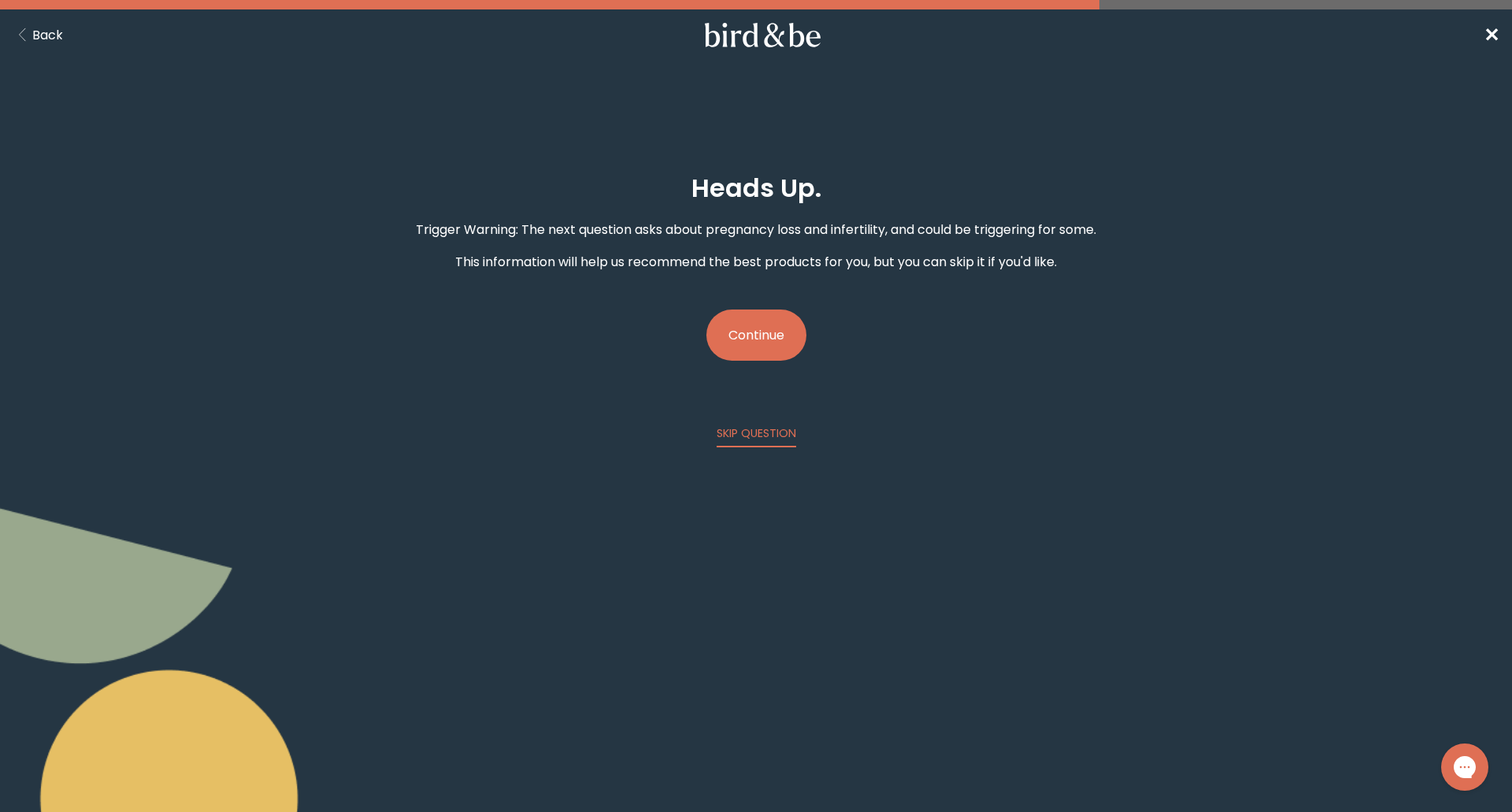
click at [762, 311] on button "Continue" at bounding box center [757, 335] width 100 height 51
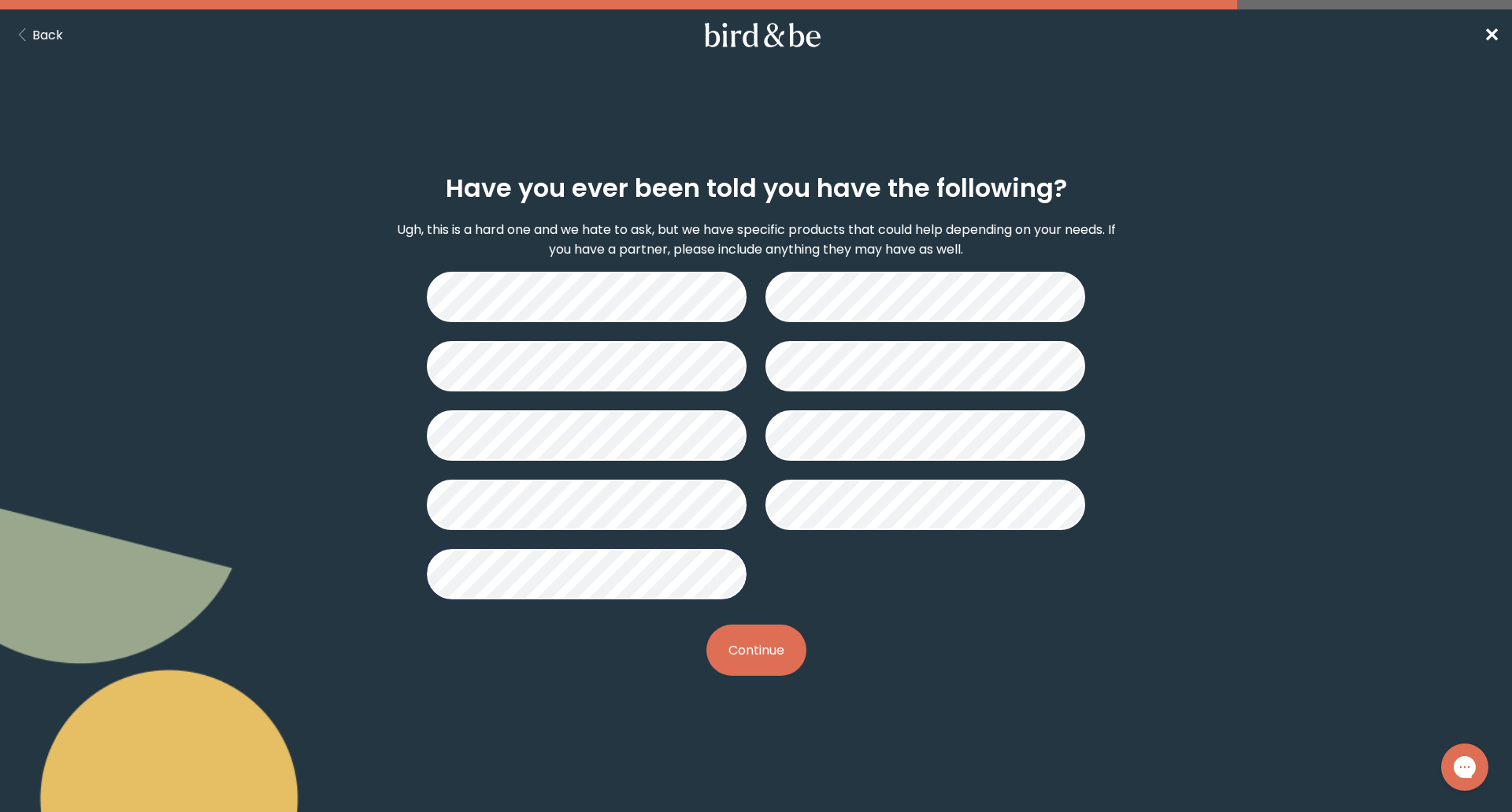
click at [780, 650] on button "Continue" at bounding box center [757, 649] width 100 height 51
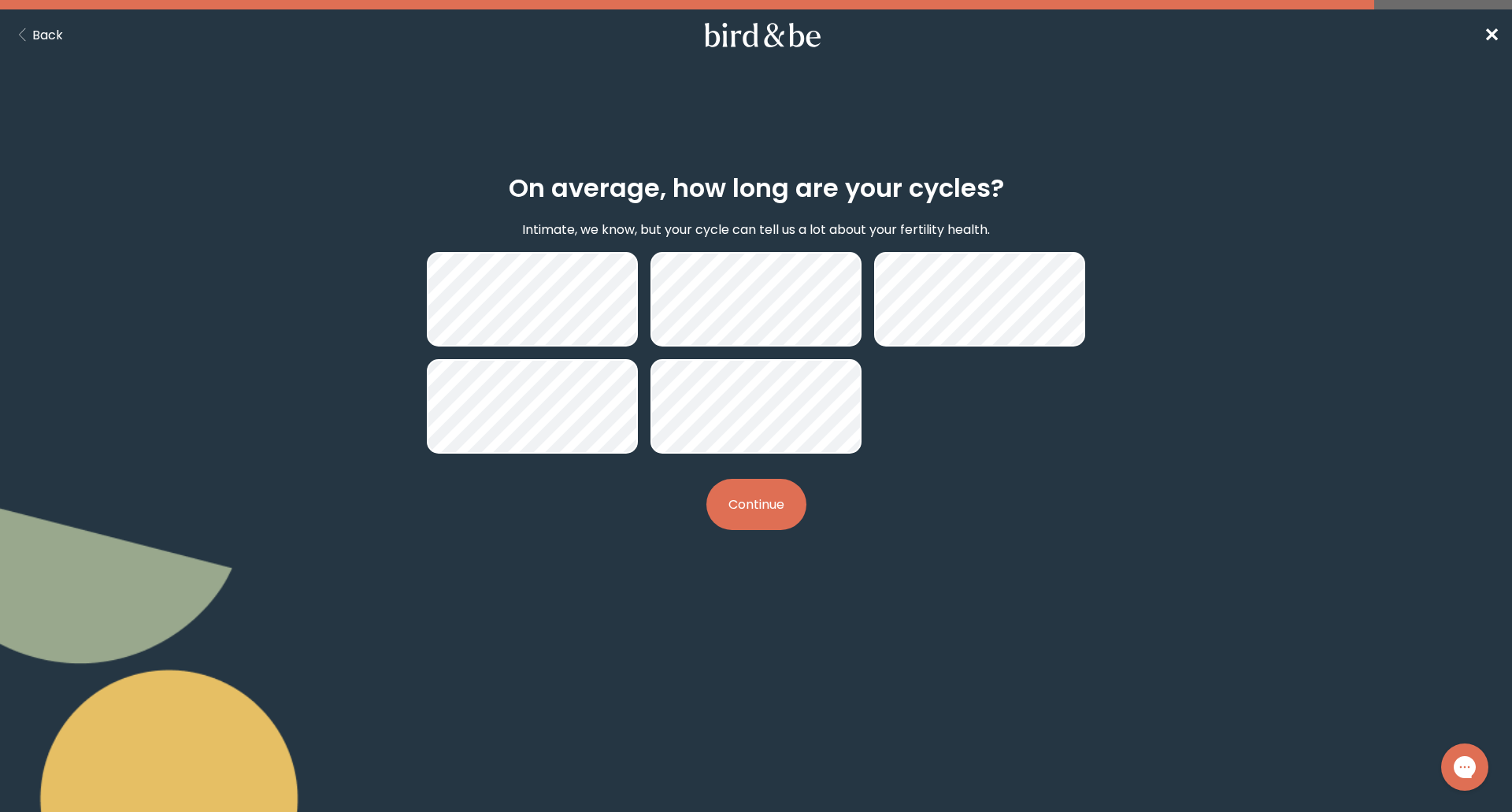
click at [777, 490] on button "Continue" at bounding box center [757, 504] width 100 height 51
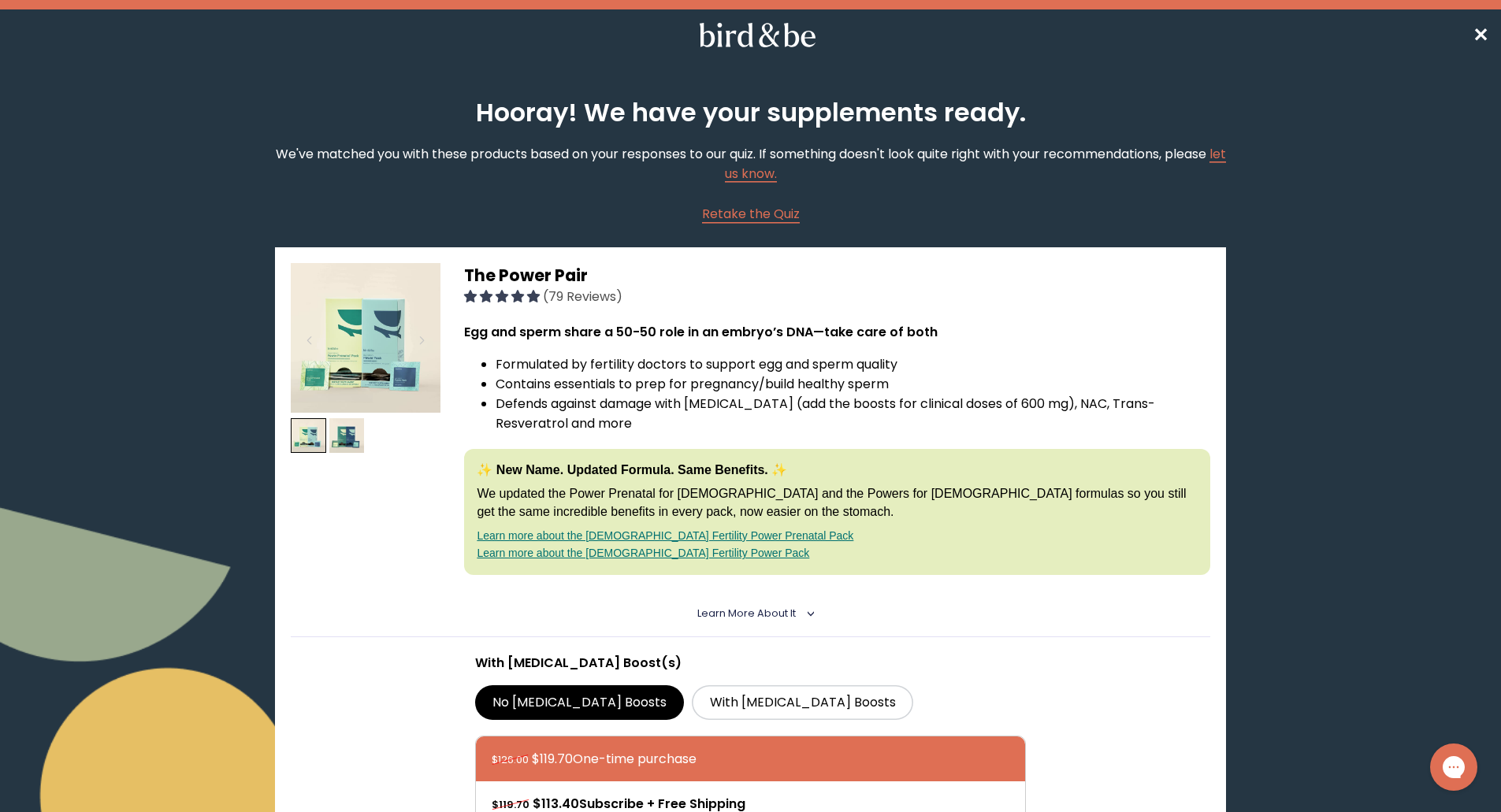
click at [755, 620] on details "Learn More About it < What makes it special 30 daily packs to simplify your rou…" at bounding box center [750, 613] width 919 height 46
click at [758, 610] on span "Learn More About it" at bounding box center [747, 613] width 99 height 14
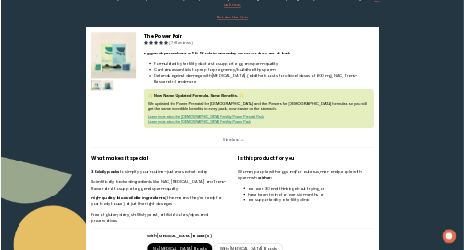
scroll to position [195, 0]
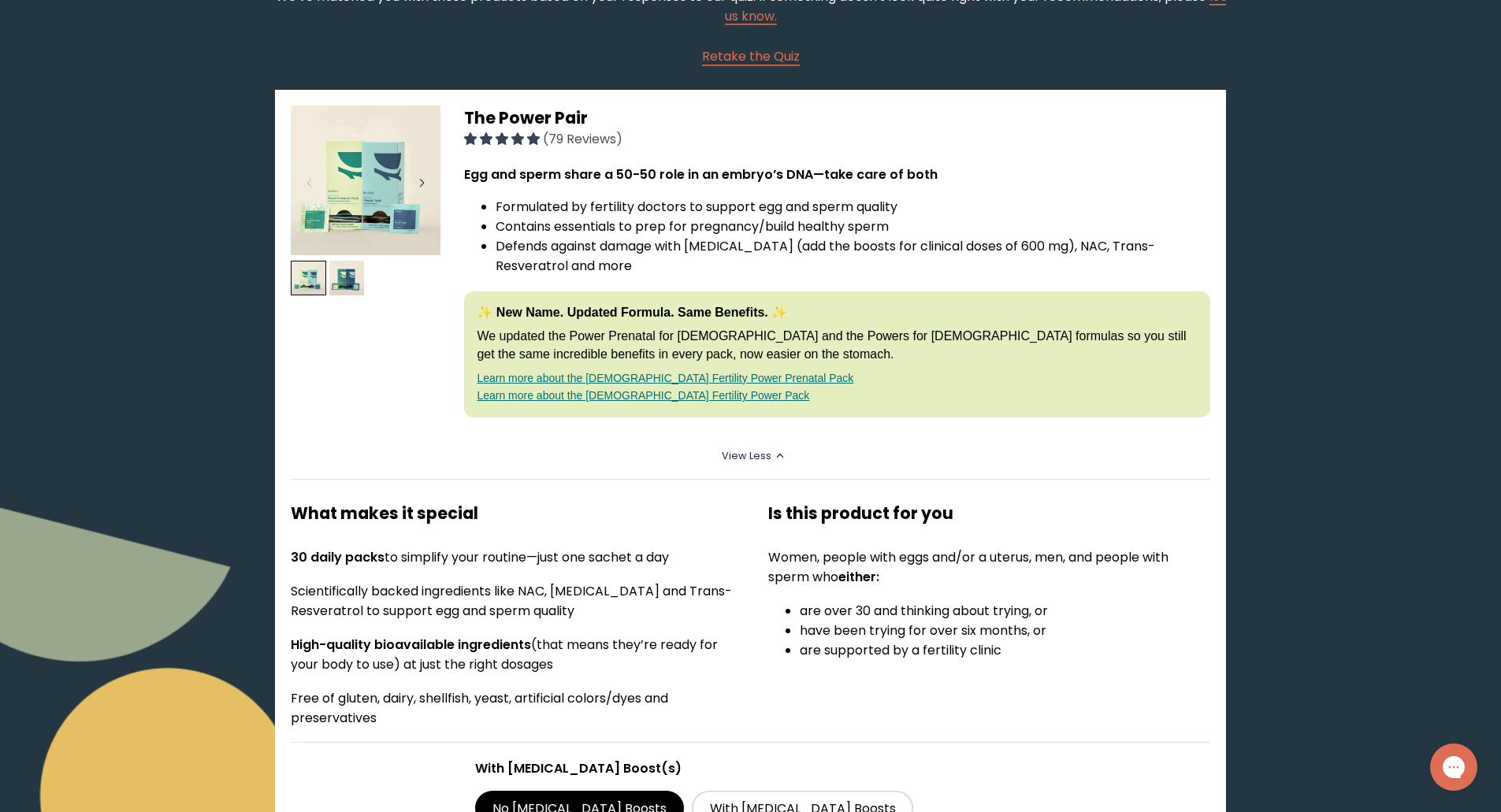
click at [413, 185] on div at bounding box center [422, 183] width 21 height 35
click at [414, 185] on div at bounding box center [422, 183] width 21 height 35
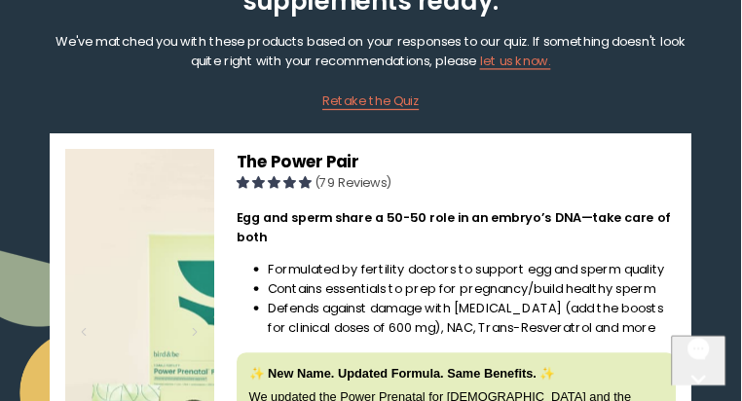
scroll to position [185, 0]
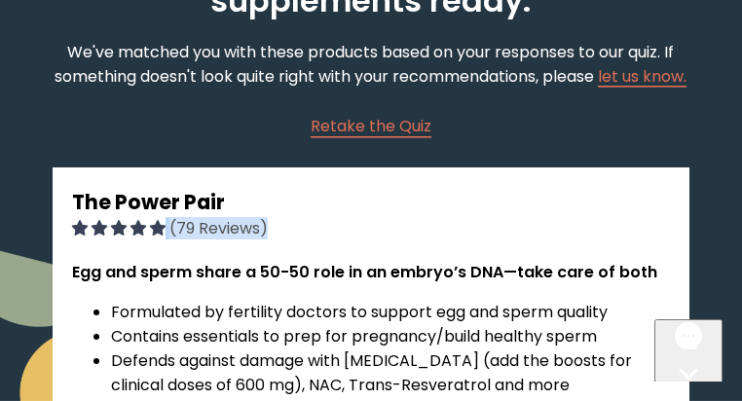
drag, startPoint x: 279, startPoint y: 242, endPoint x: 282, endPoint y: 212, distance: 29.5
click at [282, 212] on h3 "The Power Pair (79 Reviews)" at bounding box center [371, 213] width 598 height 53
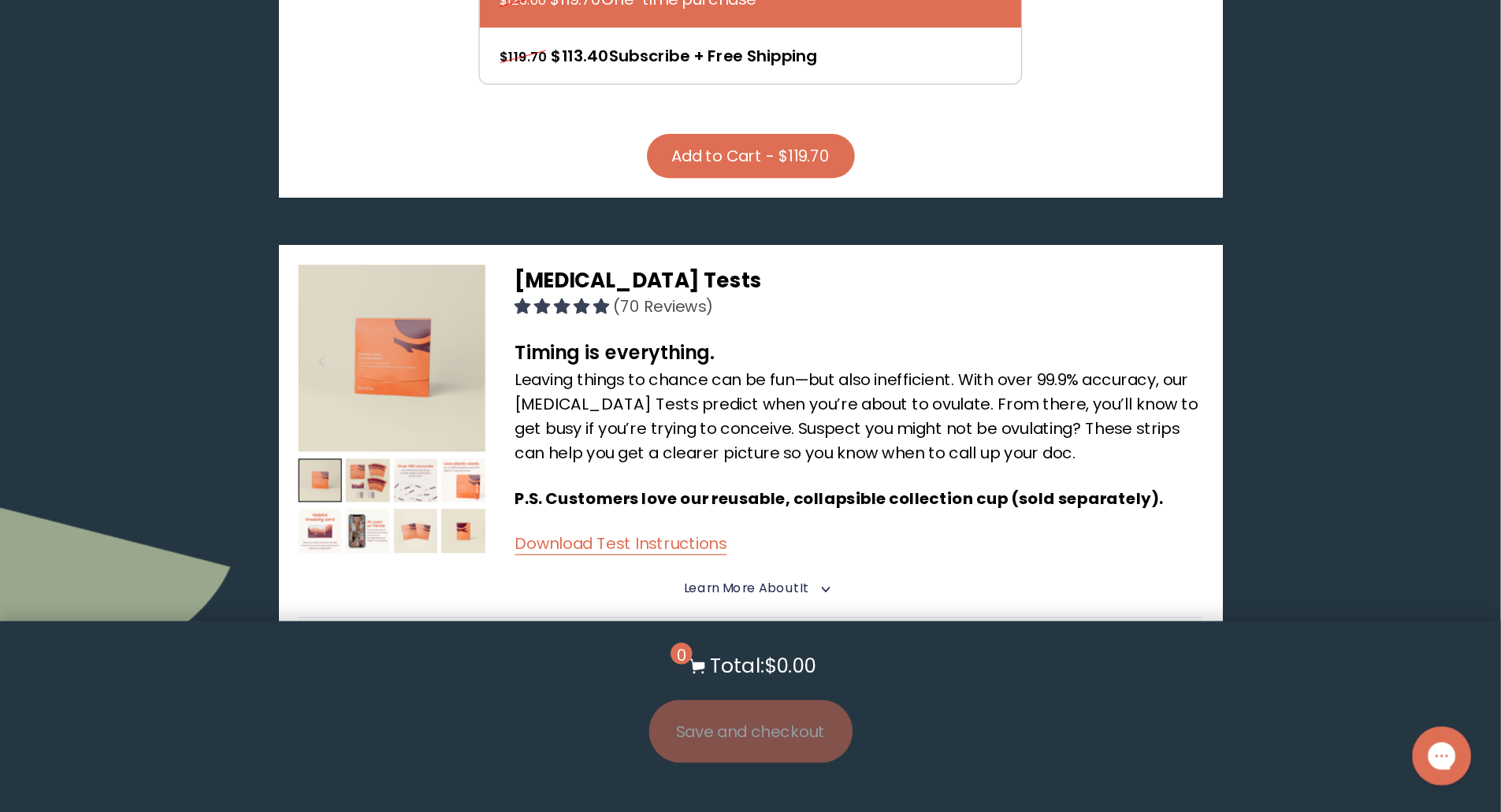
scroll to position [1180, 0]
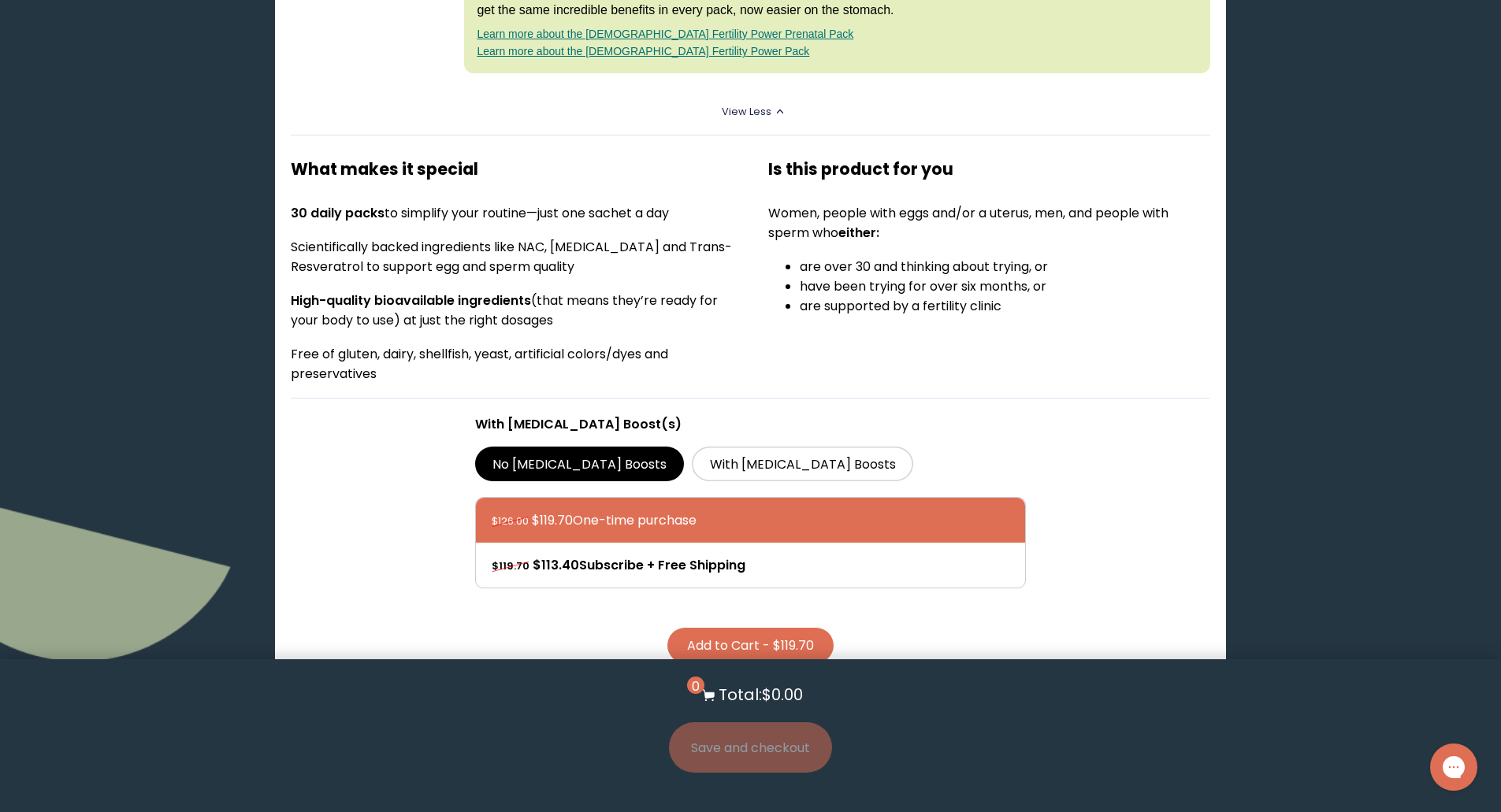
scroll to position [552, 0]
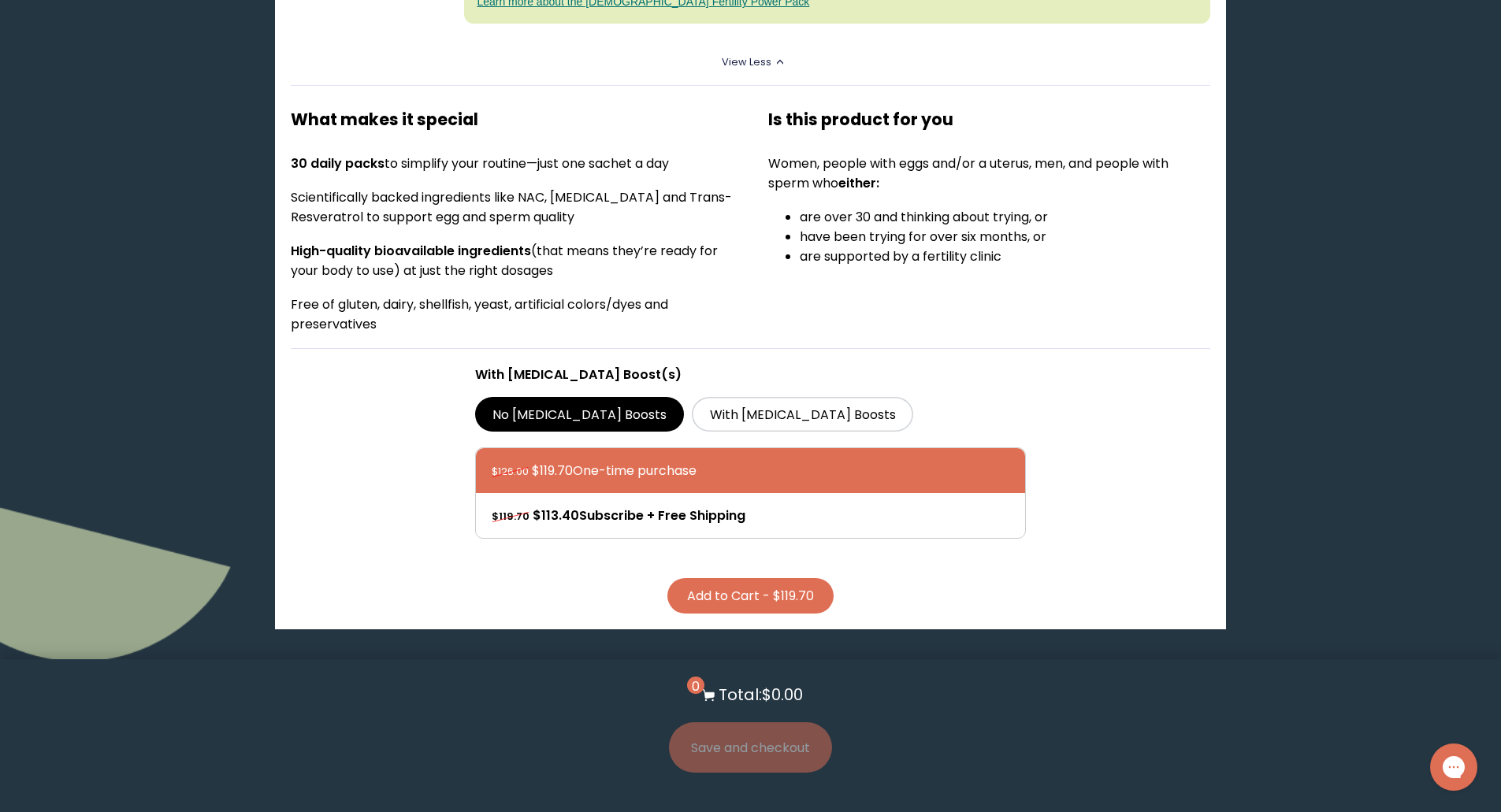
click at [799, 587] on button "Add to Cart - $119.70" at bounding box center [751, 596] width 167 height 36
click at [778, 741] on button "Save and checkout" at bounding box center [751, 747] width 163 height 50
